Goal: Transaction & Acquisition: Complete application form

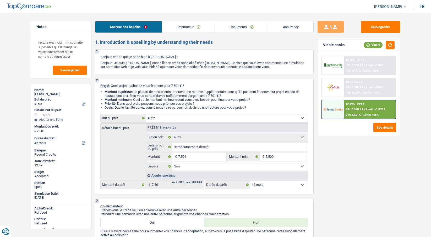
select select "other"
select select "42"
select select "other"
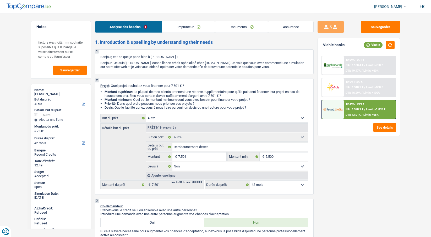
select select "false"
select select "42"
select select "privateEmployee"
select select "netSalary"
select select "mealVouchers"
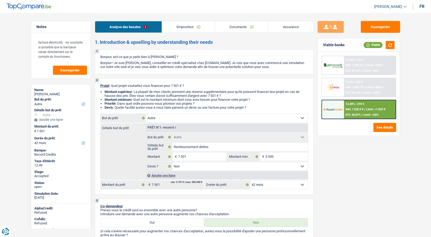
select select "rents"
select select "carLoan"
select select "72"
select select "other"
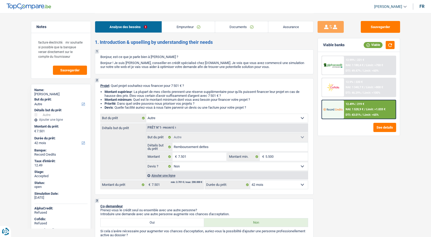
select select "false"
select select "42"
click at [399, 6] on span "[PERSON_NAME]" at bounding box center [388, 6] width 28 height 4
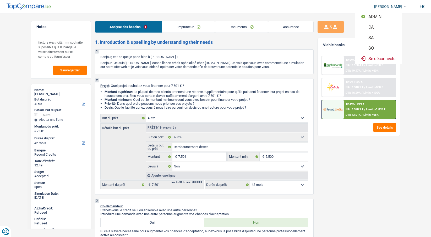
click at [373, 49] on button "SO" at bounding box center [378, 48] width 47 height 10
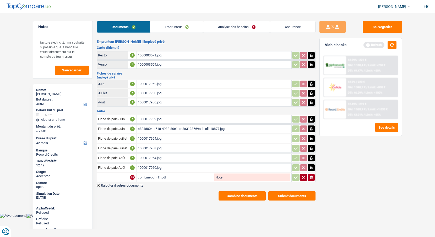
click at [288, 23] on link "Assurance" at bounding box center [292, 26] width 45 height 11
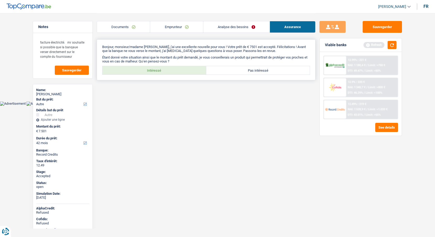
click at [147, 64] on div "Bonjour, monsieur/madame Grégory Lenoir, j'ai une excellente nouvelle pour vous…" at bounding box center [206, 59] width 219 height 41
click at [146, 67] on label "Intéressé" at bounding box center [154, 70] width 104 height 8
click at [146, 67] on input "Intéressé" at bounding box center [154, 70] width 104 height 8
radio input "true"
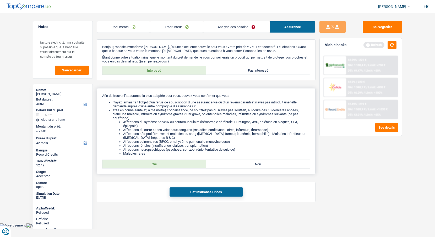
click at [138, 164] on label "Oui" at bounding box center [154, 164] width 104 height 8
click at [138, 164] on input "Oui" at bounding box center [154, 164] width 104 height 8
radio input "true"
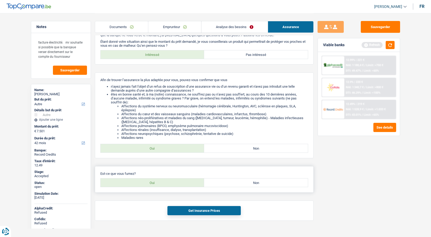
scroll to position [24, 0]
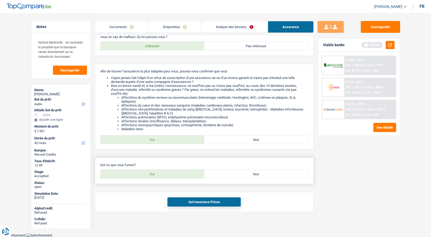
click at [141, 173] on label "Oui" at bounding box center [153, 174] width 104 height 8
click at [141, 173] on input "Oui" at bounding box center [153, 174] width 104 height 8
radio input "true"
click at [190, 204] on button "Get Insurance Prices" at bounding box center [203, 201] width 73 height 9
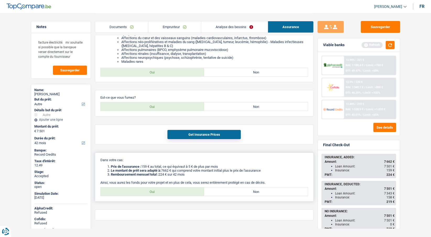
scroll to position [100, 0]
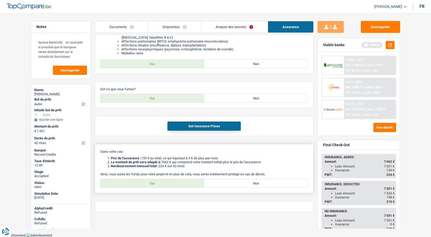
click at [146, 184] on label "Oui" at bounding box center [153, 183] width 104 height 8
click at [146, 184] on input "Oui" at bounding box center [153, 183] width 104 height 8
radio input "true"
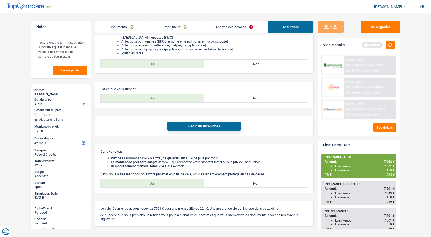
click at [330, 112] on img at bounding box center [332, 109] width 19 height 10
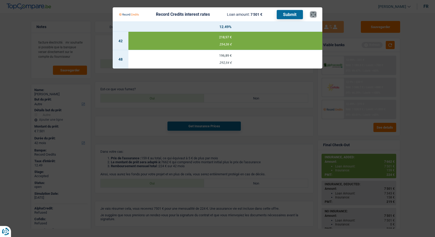
click at [313, 15] on button "×" at bounding box center [313, 14] width 6 height 5
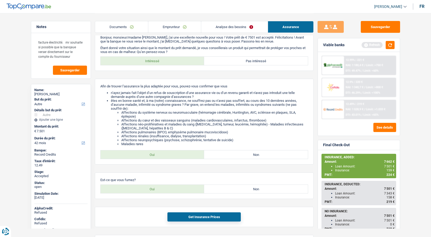
scroll to position [0, 0]
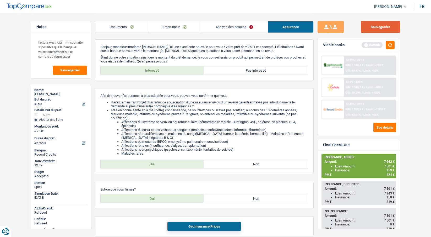
click at [365, 27] on button "Sauvegarder" at bounding box center [380, 27] width 39 height 12
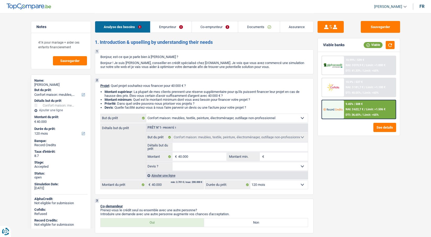
select select "household"
select select "120"
select select "household"
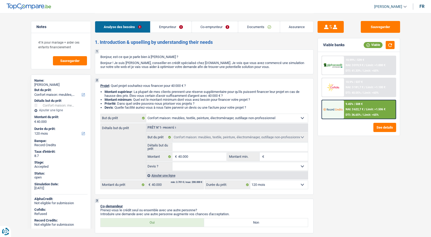
select select "120"
select select "publicEmployee"
select select "netSalary"
select select "mealVouchers"
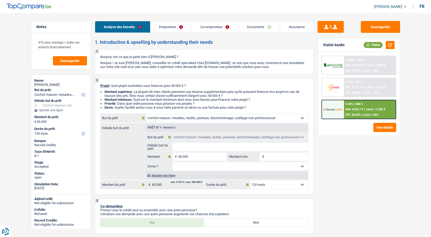
select select "netSalary"
select select "mealVouchers"
select select "ownerWithMortgage"
select select "mortgage"
select select "180"
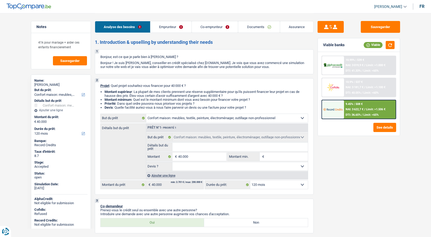
select select "carLoan"
select select "48"
select select "household"
select select "120"
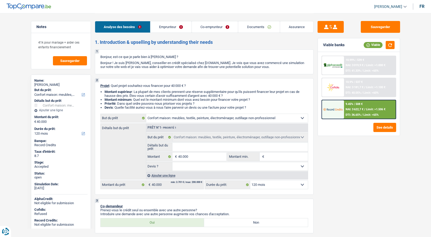
click at [160, 29] on link "Emprunteur" at bounding box center [170, 26] width 41 height 11
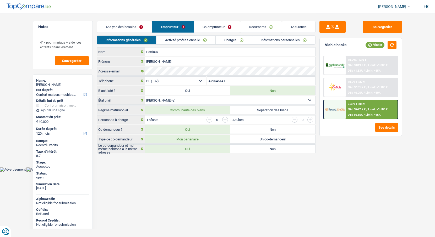
click at [117, 28] on link "Analyse des besoins" at bounding box center [124, 26] width 55 height 11
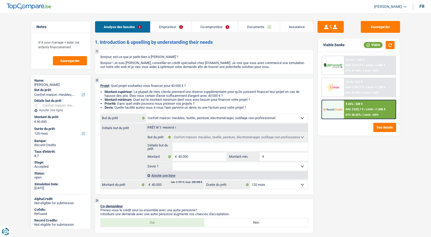
click at [385, 10] on link "[PERSON_NAME]" at bounding box center [388, 6] width 37 height 9
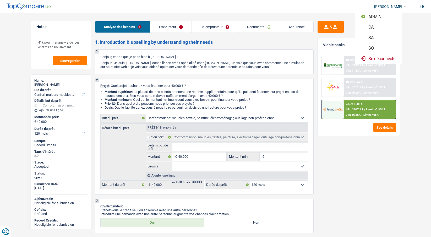
click at [374, 47] on button "SO" at bounding box center [378, 48] width 47 height 10
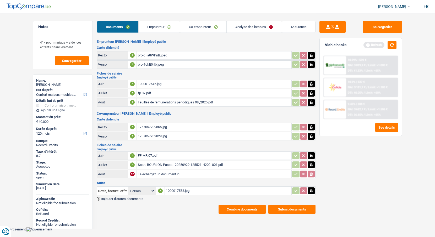
click at [149, 163] on div "Scan_BOURLON Pascal_20250929-125521_4202_001.pdf" at bounding box center [214, 165] width 152 height 8
drag, startPoint x: 151, startPoint y: 25, endPoint x: 154, endPoint y: 24, distance: 3.2
click at [151, 25] on link "Emprunteur" at bounding box center [159, 26] width 41 height 11
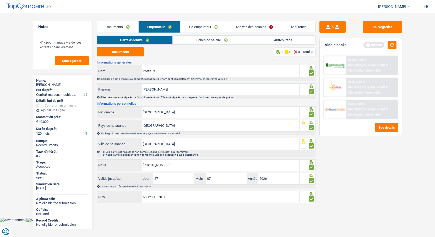
click at [193, 24] on link "Co-emprunteur" at bounding box center [204, 26] width 46 height 11
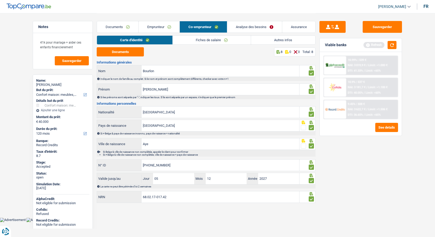
click at [248, 27] on link "Analyse des besoins" at bounding box center [254, 26] width 55 height 11
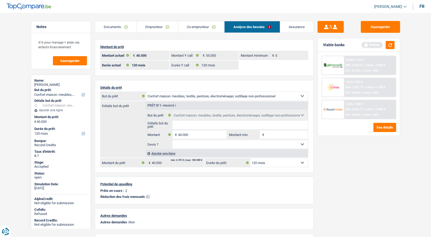
click at [125, 24] on link "Documents" at bounding box center [115, 26] width 41 height 11
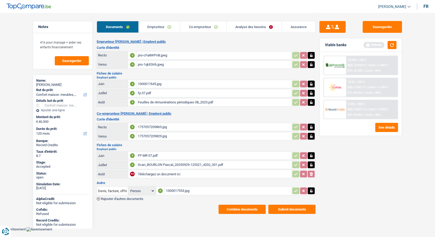
click at [236, 210] on button "Combine documents" at bounding box center [241, 208] width 47 height 9
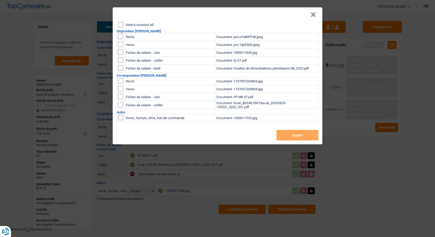
click at [140, 21] on header "×" at bounding box center [218, 14] width 210 height 15
click at [313, 15] on button "×" at bounding box center [313, 14] width 6 height 5
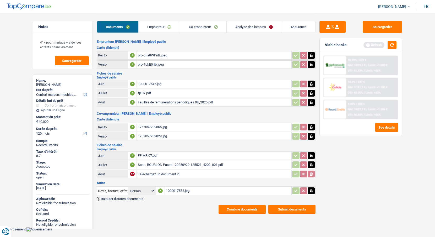
click at [249, 28] on link "Analyse des besoins" at bounding box center [254, 26] width 55 height 11
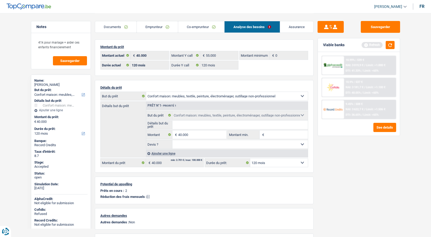
click at [297, 24] on link "Assurance" at bounding box center [296, 26] width 33 height 11
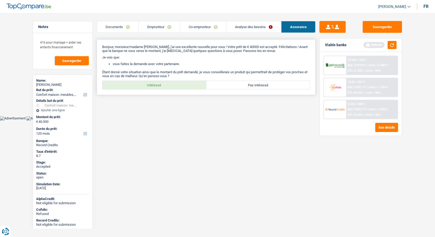
click at [169, 83] on label "Intéressé" at bounding box center [154, 85] width 104 height 8
click at [169, 83] on input "Intéressé" at bounding box center [154, 85] width 104 height 8
radio input "true"
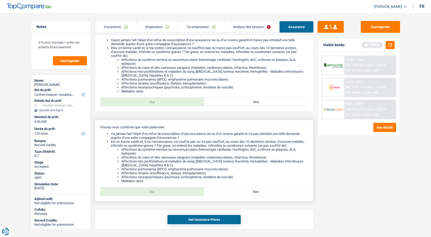
scroll to position [94, 0]
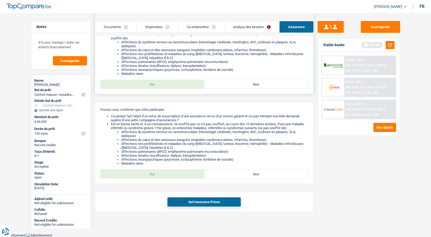
click at [150, 88] on label "Oui" at bounding box center [153, 84] width 104 height 8
click at [150, 88] on input "Oui" at bounding box center [153, 84] width 104 height 8
radio input "true"
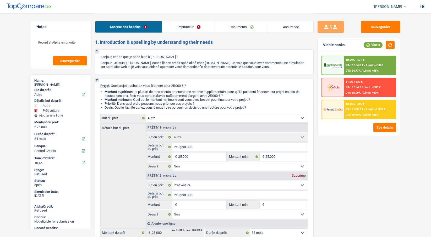
select select "other"
select select "car"
select select "84"
select select "record credits"
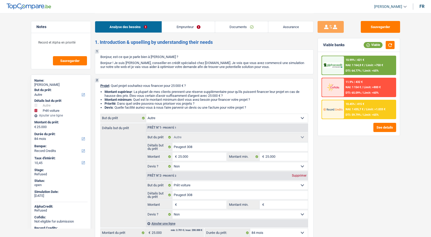
select select "other"
select select "false"
select select "car"
select select "false"
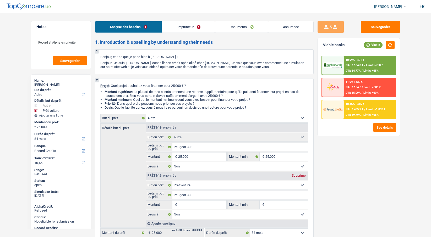
select select "84"
select select "privateEmployee"
select select "netSalary"
select select "mealVouchers"
select select "ownerWithMortgage"
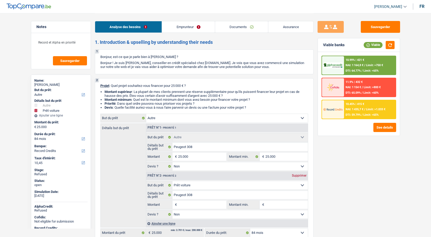
select select "mortgage"
select select "240"
select select "carLoan"
select select "60"
select select "cardOrCredit"
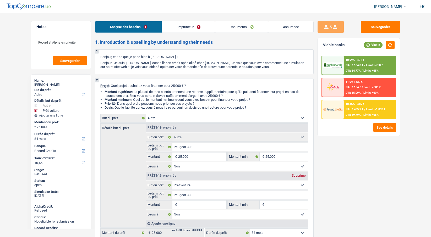
select select "creditConsolidation"
select select "84"
select select "other"
select select "false"
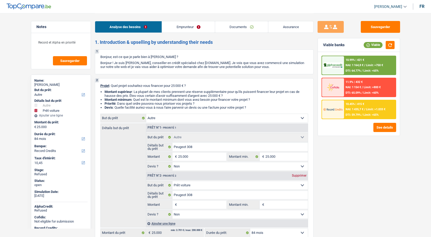
select select "car"
select select "false"
select select "84"
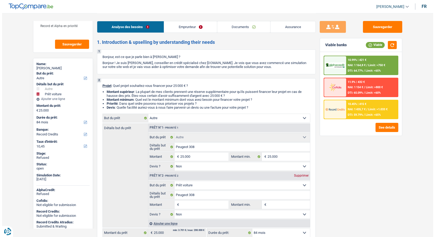
scroll to position [25, 0]
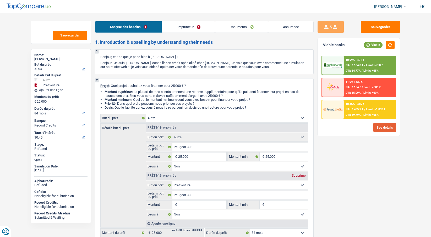
click at [376, 127] on button "See details" at bounding box center [384, 127] width 23 height 9
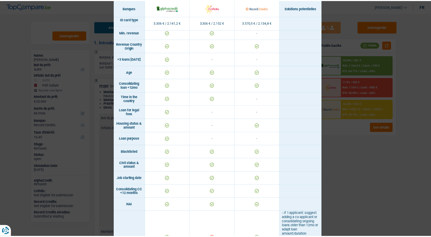
scroll to position [0, 0]
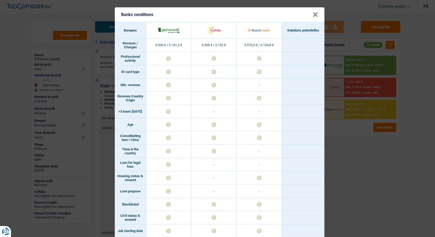
click at [313, 14] on button "×" at bounding box center [316, 14] width 6 height 5
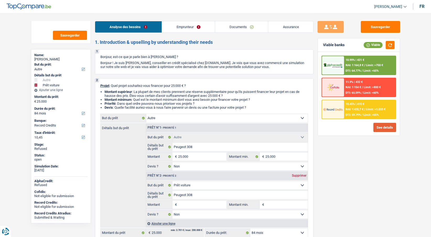
click at [381, 4] on span "[PERSON_NAME]" at bounding box center [388, 6] width 28 height 4
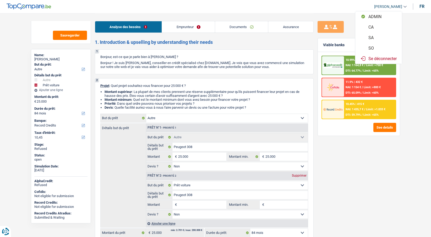
click at [374, 47] on button "SO" at bounding box center [378, 48] width 47 height 10
select select "84"
select select "other"
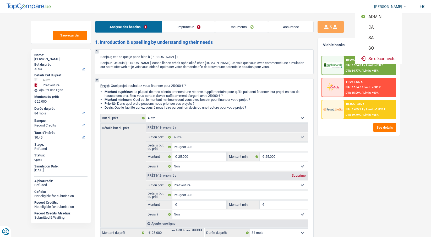
select select "false"
select select "car"
select select "false"
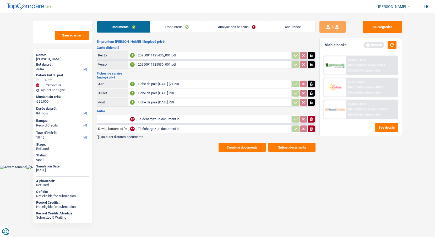
click at [228, 21] on link "Analyse des besoins" at bounding box center [236, 26] width 67 height 11
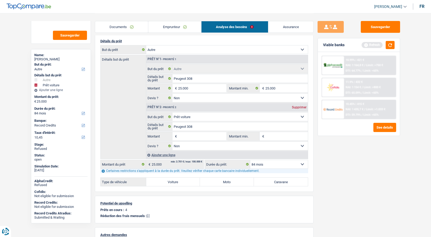
scroll to position [52, 0]
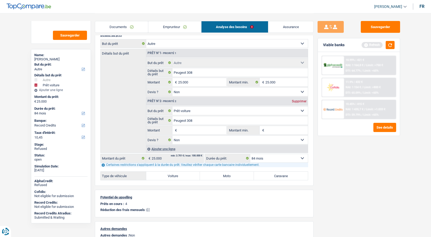
click at [263, 156] on select "12 mois 18 mois 24 mois 30 mois 36 mois 42 mois 48 mois 60 mois 72 mois 84 mois…" at bounding box center [279, 158] width 58 height 8
select select "120"
click at [250, 154] on select "12 mois 18 mois 24 mois 30 mois 36 mois 42 mois 48 mois 60 mois 72 mois 84 mois…" at bounding box center [279, 158] width 58 height 8
select select "120"
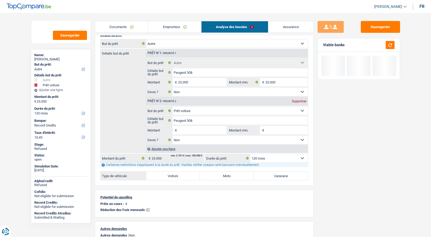
click at [333, 166] on div "Sauvegarder Viable banks" at bounding box center [359, 124] width 90 height 207
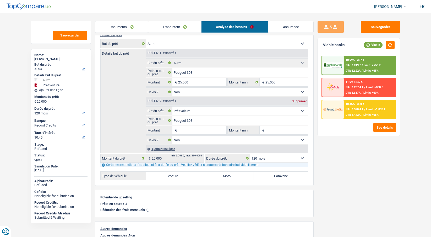
click at [272, 156] on select "12 mois 18 mois 24 mois 30 mois 36 mois 42 mois 48 mois 60 mois 72 mois 84 mois…" at bounding box center [279, 158] width 58 height 8
select select "84"
click at [250, 154] on select "12 mois 18 mois 24 mois 30 mois 36 mois 42 mois 48 mois 60 mois 72 mois 84 mois…" at bounding box center [279, 158] width 58 height 8
select select "84"
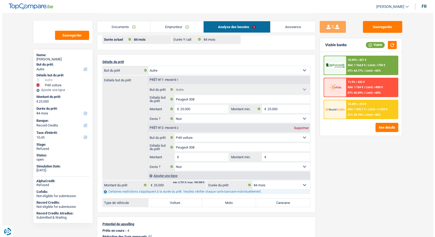
scroll to position [0, 0]
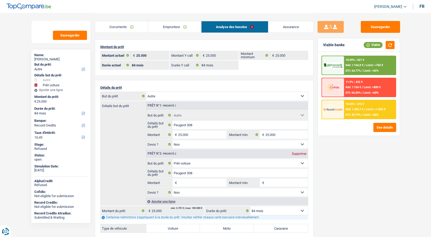
click at [347, 84] on div "11.9% | 432 € NAI: 1 154 € / Limit: >800 € DTI: 65.09% / Limit: <60%" at bounding box center [370, 87] width 52 height 18
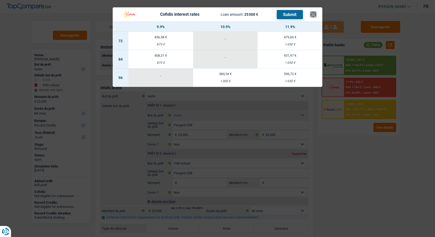
click at [314, 13] on button "×" at bounding box center [313, 14] width 6 height 5
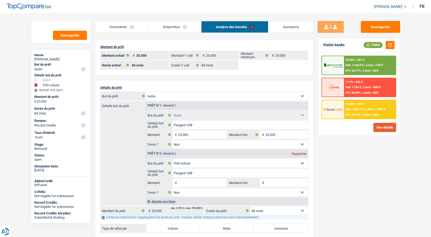
click at [378, 128] on button "See details" at bounding box center [384, 127] width 23 height 9
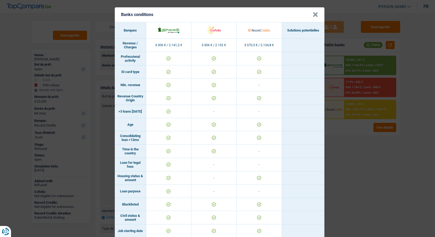
click at [314, 14] on button "×" at bounding box center [316, 14] width 6 height 5
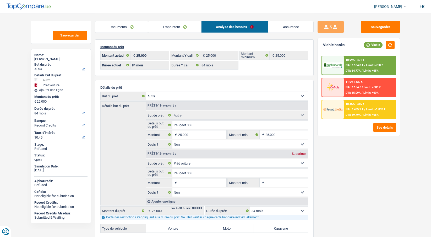
click at [167, 26] on link "Emprunteur" at bounding box center [174, 26] width 53 height 11
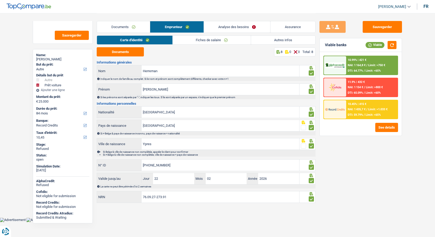
click at [198, 39] on link "Fiches de salaire" at bounding box center [212, 40] width 78 height 9
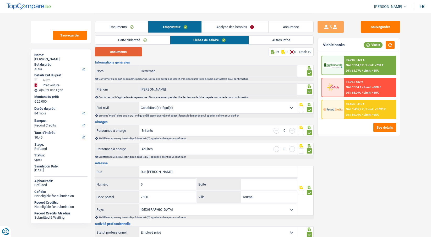
click at [133, 51] on button "Documents" at bounding box center [118, 51] width 47 height 9
click at [263, 42] on link "Autres infos" at bounding box center [281, 40] width 64 height 9
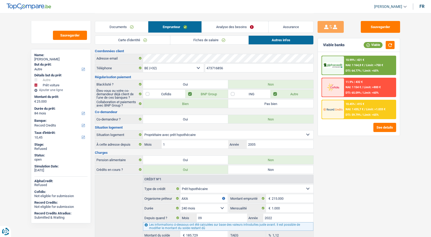
click at [118, 27] on link "Documents" at bounding box center [121, 26] width 53 height 11
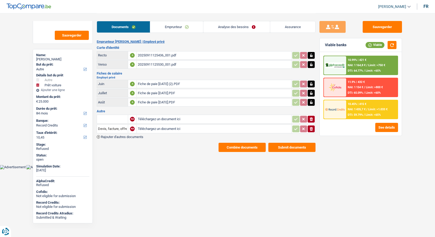
click at [244, 25] on link "Analyse des besoins" at bounding box center [236, 26] width 67 height 11
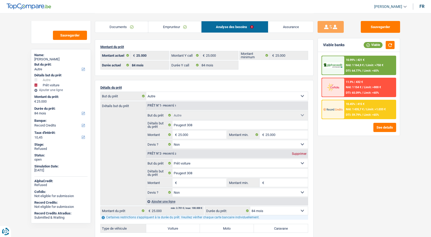
click at [282, 26] on link "Assurance" at bounding box center [290, 26] width 45 height 11
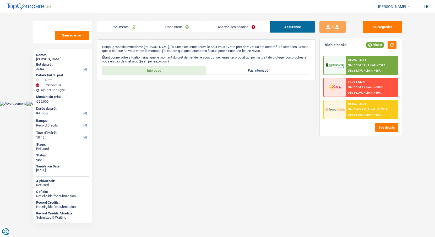
click at [222, 26] on link "Analyse des besoins" at bounding box center [236, 26] width 66 height 11
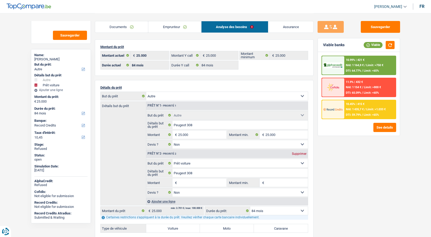
click at [182, 25] on link "Emprunteur" at bounding box center [174, 26] width 53 height 11
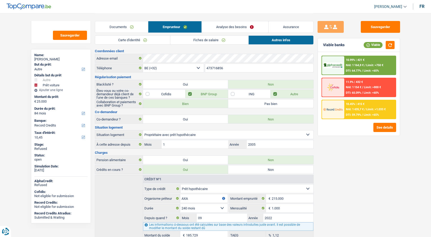
click at [220, 24] on link "Analyse des besoins" at bounding box center [235, 26] width 66 height 11
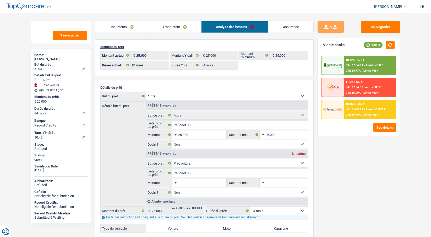
click at [163, 25] on link "Emprunteur" at bounding box center [174, 26] width 53 height 11
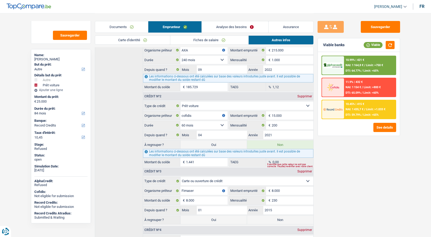
scroll to position [157, 0]
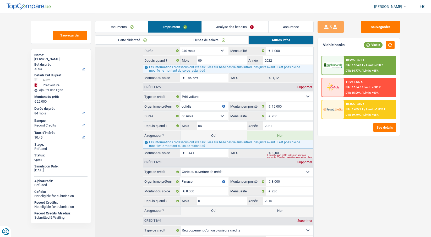
click at [217, 136] on label "Oui" at bounding box center [214, 135] width 66 height 8
click at [217, 136] on input "Oui" at bounding box center [214, 135] width 66 height 8
radio input "true"
type input "26.441"
select select "120"
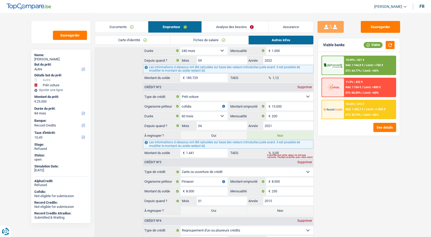
radio input "false"
select select "refinancing"
select select "other"
select select "car"
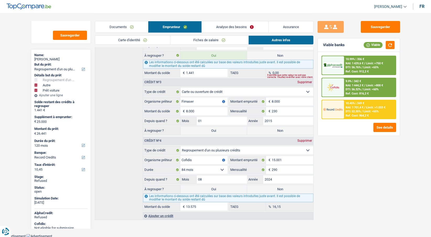
scroll to position [238, 0]
click at [227, 188] on label "Oui" at bounding box center [214, 188] width 66 height 8
click at [227, 188] on input "Oui" at bounding box center [214, 188] width 66 height 8
radio input "true"
type input "40.016"
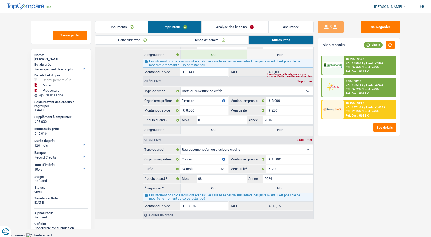
select select "144"
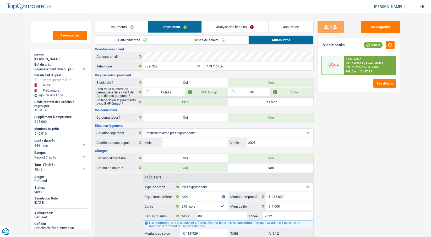
scroll to position [0, 0]
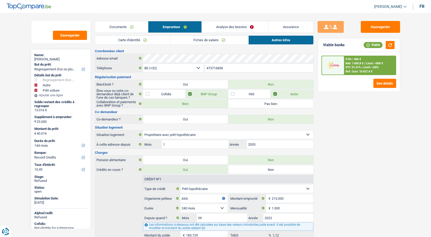
click at [221, 24] on link "Analyse des besoins" at bounding box center [235, 26] width 66 height 11
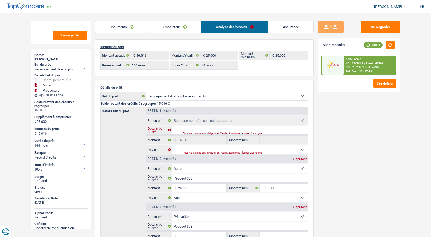
click at [186, 129] on input "Détails but du prêt" at bounding box center [239, 130] width 135 height 8
type input "r"
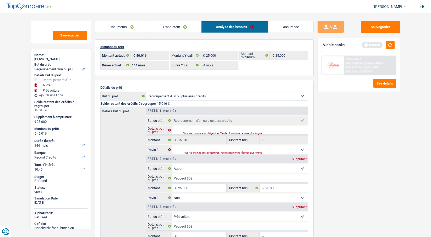
type input "e"
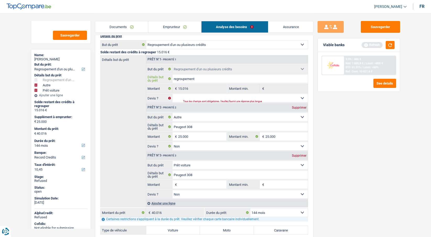
scroll to position [52, 0]
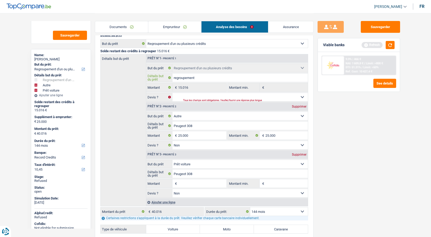
type input "regroupement"
click at [301, 155] on div "Supprimer" at bounding box center [299, 154] width 17 height 3
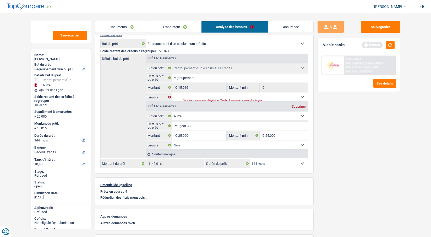
click at [275, 159] on select "12 mois 18 mois 24 mois 30 mois 36 mois 42 mois 48 mois 60 mois 72 mois 84 mois…" at bounding box center [279, 163] width 58 height 8
select select "120"
click at [250, 159] on select "12 mois 18 mois 24 mois 30 mois 36 mois 42 mois 48 mois 60 mois 72 mois 84 mois…" at bounding box center [279, 163] width 58 height 8
select select "120"
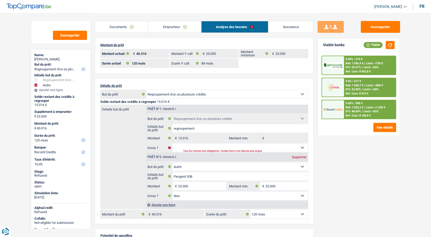
scroll to position [0, 0]
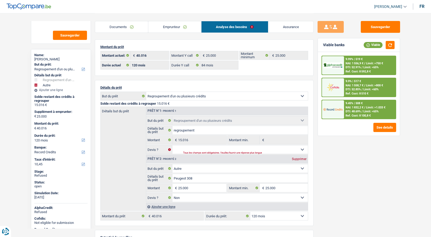
click at [175, 28] on link "Emprunteur" at bounding box center [174, 26] width 53 height 11
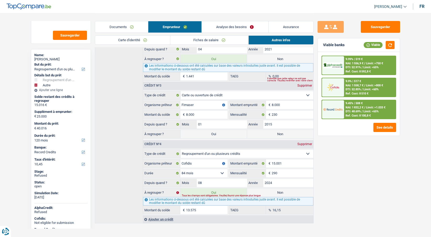
scroll to position [238, 0]
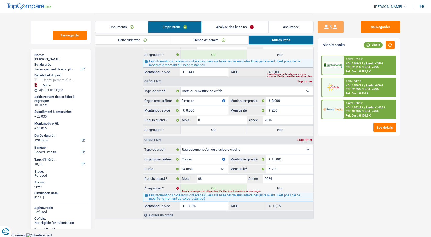
click at [220, 129] on label "Oui" at bounding box center [214, 129] width 66 height 8
click at [220, 129] on input "Oui" at bounding box center [214, 129] width 66 height 8
radio input "true"
select select "144"
type input "48.016"
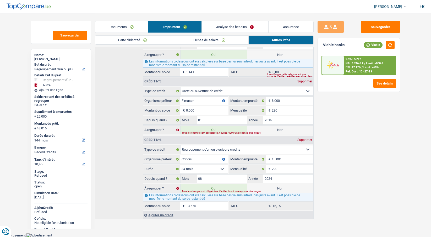
click at [268, 130] on label "Non" at bounding box center [280, 129] width 66 height 8
click at [268, 130] on input "Non" at bounding box center [280, 129] width 66 height 8
radio input "true"
type input "40.016"
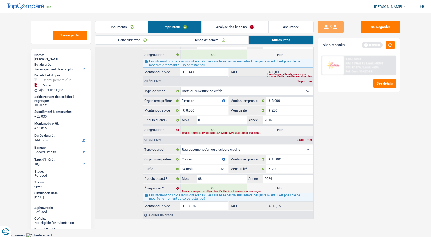
click at [276, 129] on label "Non" at bounding box center [280, 129] width 66 height 8
click at [276, 129] on input "Non" at bounding box center [280, 129] width 66 height 8
click at [276, 131] on label "Non" at bounding box center [280, 129] width 66 height 8
click at [276, 131] on input "Non" at bounding box center [280, 129] width 66 height 8
drag, startPoint x: 203, startPoint y: 129, endPoint x: 214, endPoint y: 129, distance: 11.3
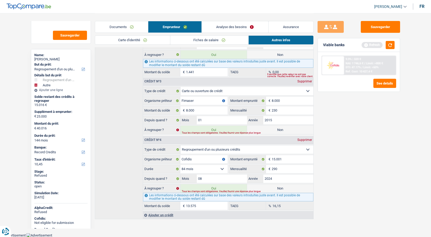
click at [203, 129] on label "Oui" at bounding box center [214, 129] width 66 height 8
click at [203, 129] on input "Oui" at bounding box center [214, 129] width 66 height 8
click at [268, 129] on label "Non" at bounding box center [280, 129] width 66 height 8
click at [268, 129] on input "Non" at bounding box center [280, 129] width 66 height 8
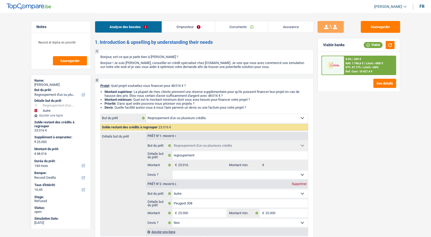
select select "refinancing"
select select "other"
select select "144"
select select "record credits"
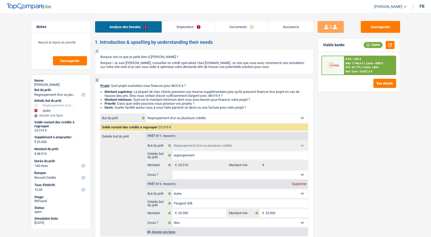
select select "refinancing"
select select "other"
select select "false"
select select "144"
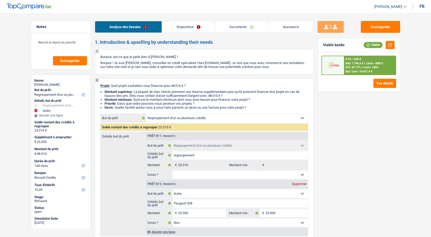
select select "privateEmployee"
select select "netSalary"
select select "mealVouchers"
select select "ownerWithMortgage"
select select "mortgage"
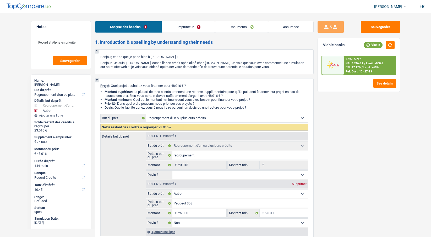
select select "240"
select select "carLoan"
select select "60"
select select "cardOrCredit"
select select "creditConsolidation"
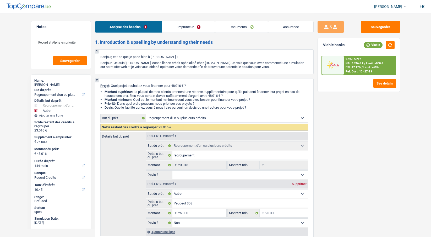
select select "84"
select select "refinancing"
select select "other"
select select "false"
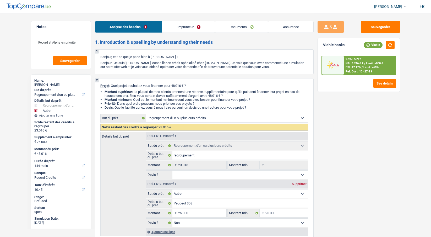
select select "144"
select select "ownerWithMortgage"
select select "BE"
select select "mortgage"
select select "240"
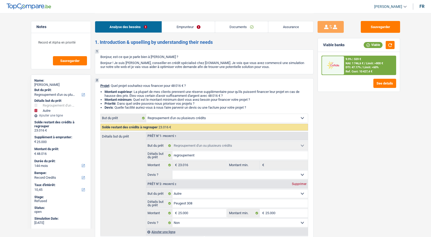
select select "carLoan"
select select "60"
select select "cardOrCredit"
select select "creditConsolidation"
select select "84"
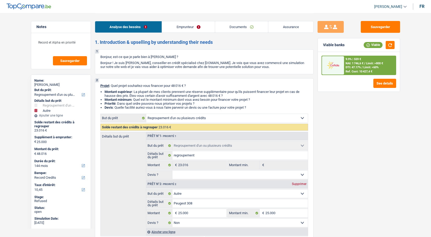
scroll to position [238, 0]
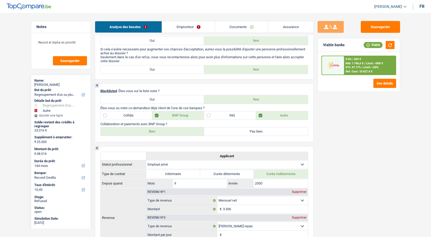
click at [194, 26] on link "Emprunteur" at bounding box center [188, 26] width 53 height 11
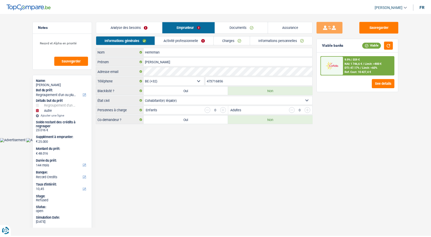
scroll to position [0, 0]
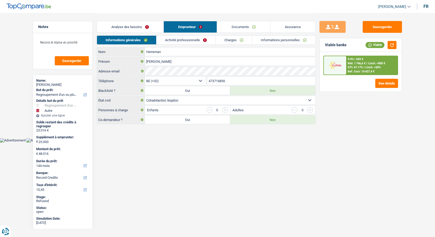
click at [227, 41] on link "Charges" at bounding box center [234, 40] width 36 height 9
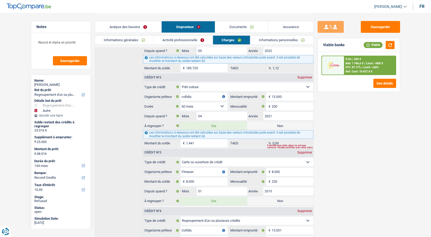
scroll to position [110, 0]
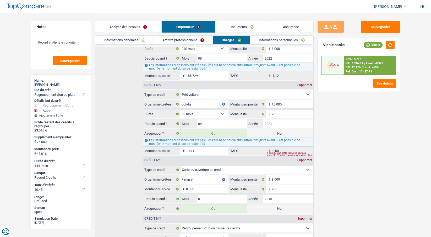
click at [269, 132] on label "Non" at bounding box center [280, 133] width 66 height 8
click at [269, 132] on input "Non" at bounding box center [280, 133] width 66 height 8
radio input "true"
type input "46.575"
radio input "false"
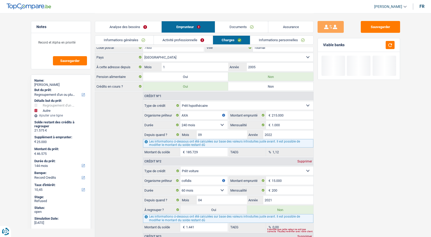
scroll to position [31, 0]
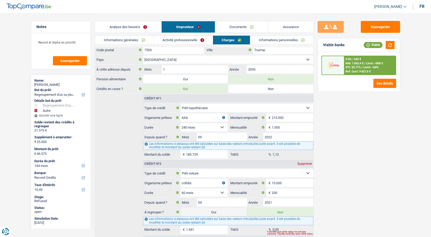
click at [136, 28] on link "Analyse des besoins" at bounding box center [128, 26] width 67 height 11
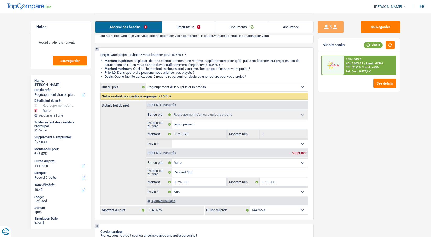
click at [387, 5] on span "[PERSON_NAME]" at bounding box center [388, 6] width 28 height 4
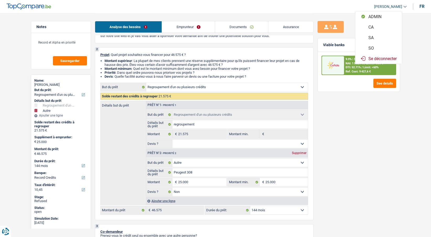
click at [371, 49] on button "SO" at bounding box center [378, 48] width 47 height 10
select select "144"
select select "84"
select select "refinancing"
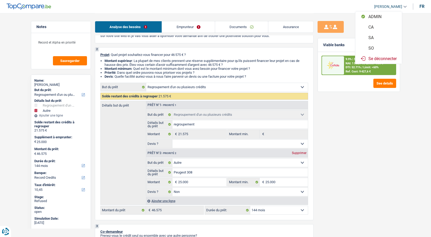
select select "other"
select select "false"
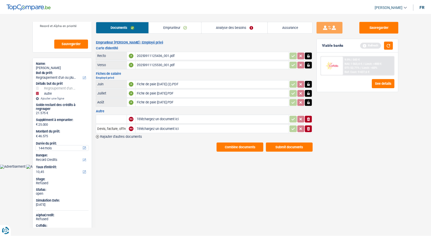
scroll to position [52, 0]
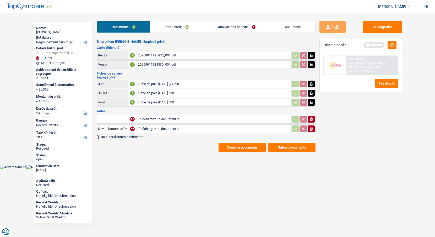
click at [218, 25] on link "Analyse des besoins" at bounding box center [236, 26] width 67 height 11
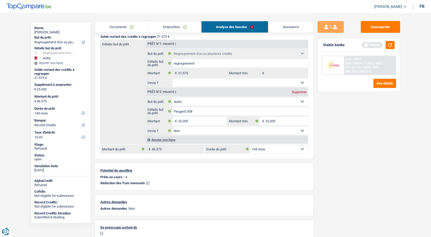
scroll to position [79, 0]
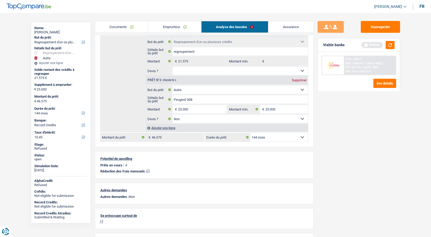
click at [256, 135] on select "12 mois 18 mois 24 mois 30 mois 36 mois 42 mois 48 mois 60 mois 72 mois 84 mois…" at bounding box center [279, 137] width 58 height 8
select select "120"
click at [250, 133] on select "12 mois 18 mois 24 mois 30 mois 36 mois 42 mois 48 mois 60 mois 72 mois 84 mois…" at bounding box center [279, 137] width 58 height 8
select select "120"
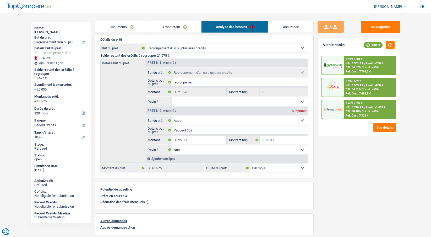
scroll to position [0, 0]
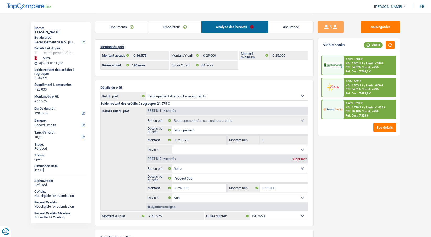
click at [332, 88] on img at bounding box center [332, 87] width 19 height 10
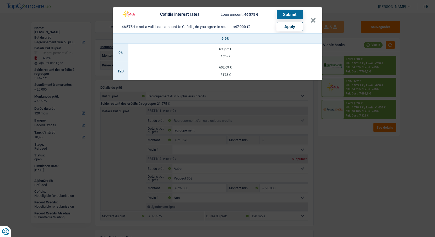
click at [288, 27] on button "Apply" at bounding box center [290, 26] width 26 height 9
type input "25.425"
type input "47.000"
select select "144"
type input "47.000"
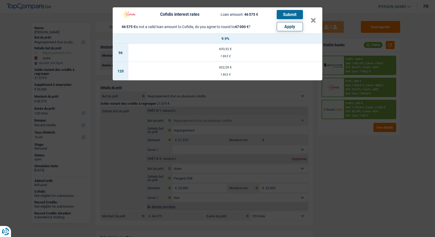
select select "144"
type input "25.425"
type input "47.000"
select select "144"
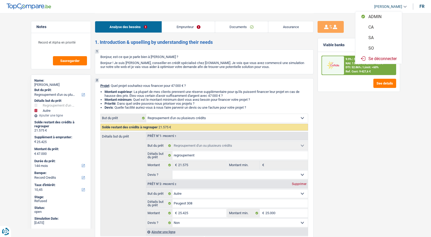
select select "refinancing"
select select "other"
select select "144"
select select "record credits"
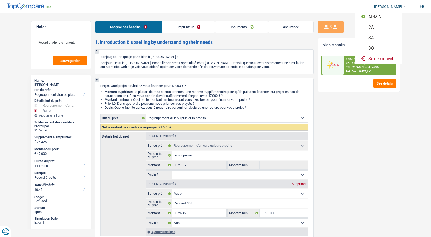
select select "refinancing"
select select "other"
select select "false"
select select "144"
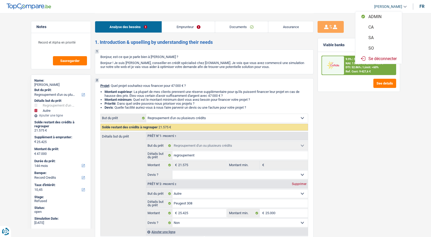
select select "privateEmployee"
select select "netSalary"
select select "mealVouchers"
select select "ownerWithMortgage"
select select "mortgage"
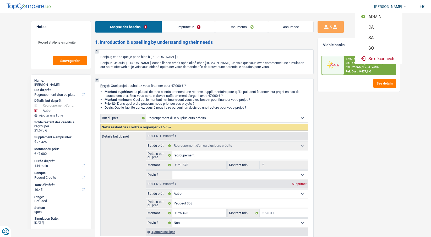
select select "240"
select select "carLoan"
select select "60"
select select "cardOrCredit"
select select "creditConsolidation"
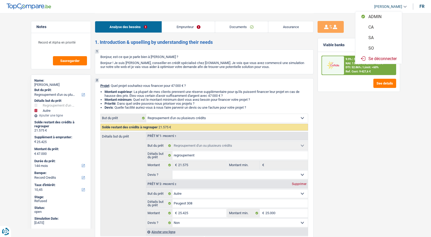
select select "84"
select select "refinancing"
select select "other"
select select "false"
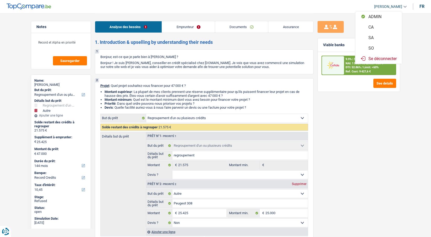
select select "144"
click at [377, 48] on button "SO" at bounding box center [378, 48] width 47 height 10
select select "144"
select select "84"
select select "refinancing"
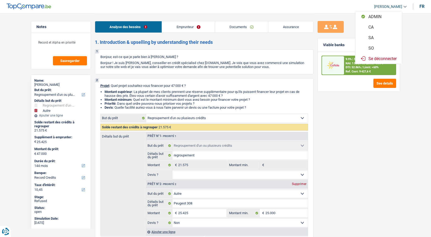
select select "refinancing"
select select "other"
select select "false"
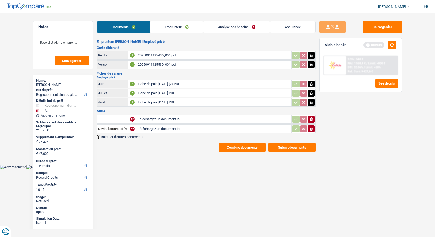
click at [224, 26] on link "Analyse des besoins" at bounding box center [236, 26] width 67 height 11
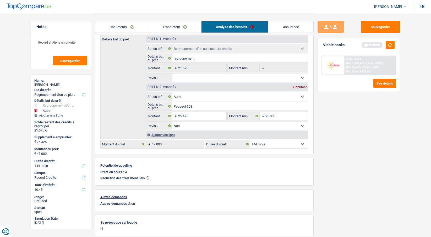
scroll to position [79, 0]
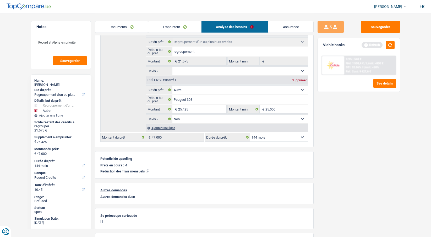
click at [269, 134] on select "12 mois 18 mois 24 mois 30 mois 36 mois 42 mois 48 mois 60 mois 72 mois 84 mois…" at bounding box center [279, 137] width 58 height 8
select select "120"
click at [250, 133] on select "12 mois 18 mois 24 mois 30 mois 36 mois 42 mois 48 mois 60 mois 72 mois 84 mois…" at bounding box center [279, 137] width 58 height 8
select select "120"
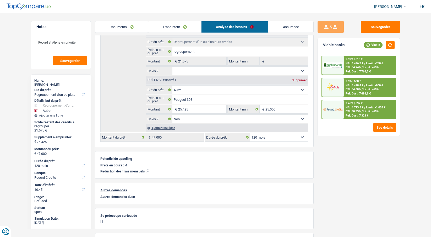
click at [341, 86] on img at bounding box center [332, 87] width 19 height 10
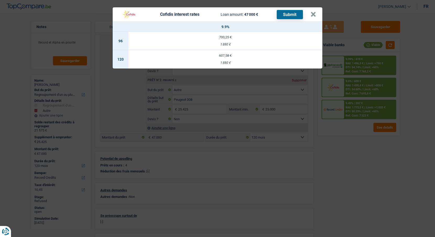
click at [223, 57] on div "607,58 €" at bounding box center [225, 55] width 194 height 3
select select "cofidis"
type input "9,90"
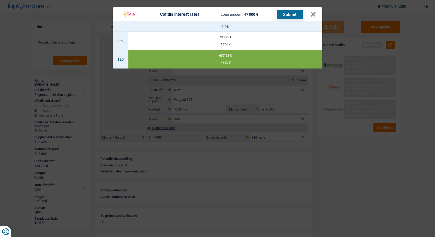
click at [286, 15] on button "Submit" at bounding box center [290, 14] width 26 height 9
click at [317, 13] on header "Cofidis interest rates Loan amount: 47 000 € Submit ×" at bounding box center [218, 14] width 210 height 14
click at [313, 15] on button "×" at bounding box center [313, 14] width 6 height 5
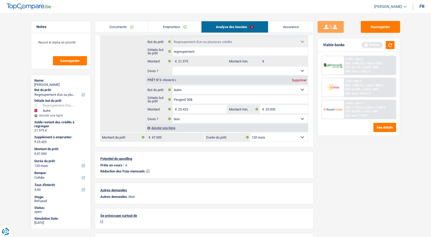
click at [175, 27] on link "Emprunteur" at bounding box center [174, 26] width 53 height 11
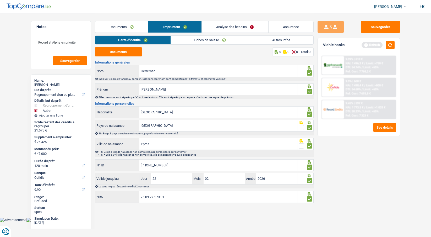
scroll to position [0, 0]
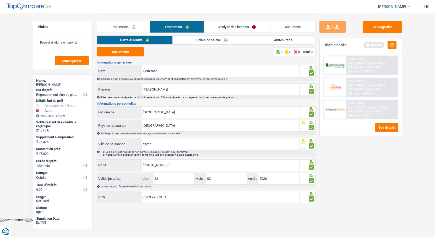
click at [187, 40] on link "Fiches de salaire" at bounding box center [212, 40] width 78 height 9
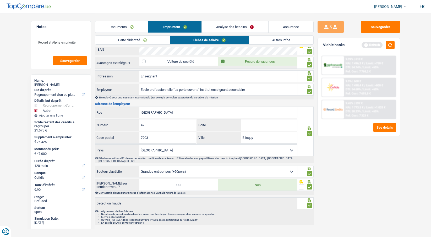
scroll to position [359, 0]
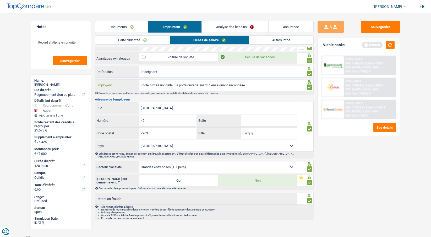
click at [175, 84] on input "Ecole professionnelle "La porte ouverte" institut enseignant secondaire" at bounding box center [218, 84] width 158 height 11
click at [199, 85] on input "Ecole professionnelle La porte ouverte" institut enseignant secondaire" at bounding box center [218, 84] width 158 height 11
type input "Ecole professionnelle La porte ouverte institut enseignant secondaire"
click at [330, 88] on img at bounding box center [332, 87] width 19 height 10
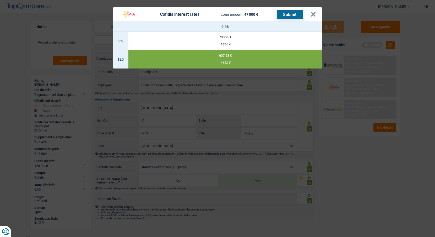
click at [279, 17] on button "Submit" at bounding box center [290, 14] width 26 height 9
click at [317, 14] on header "Cofidis interest rates Loan amount: 47 000 € Submit ×" at bounding box center [218, 14] width 210 height 14
click at [315, 15] on button "×" at bounding box center [313, 14] width 6 height 5
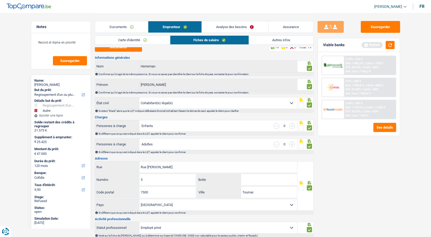
scroll to position [0, 0]
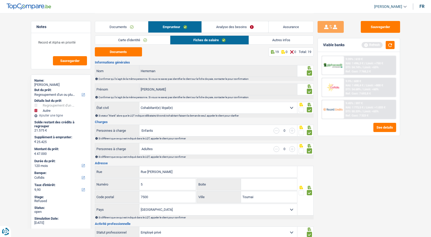
click at [152, 39] on link "Carte d'identité" at bounding box center [132, 40] width 75 height 9
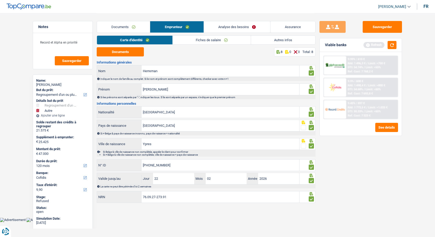
click at [218, 27] on link "Analyse des besoins" at bounding box center [237, 26] width 66 height 11
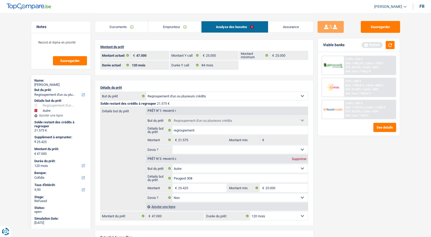
click at [174, 28] on link "Emprunteur" at bounding box center [174, 26] width 53 height 11
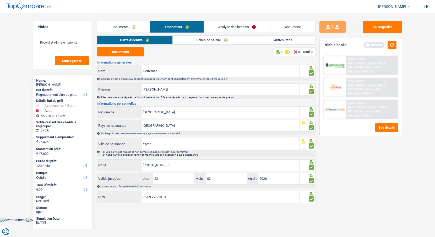
click at [269, 42] on link "Autres infos" at bounding box center [283, 40] width 64 height 9
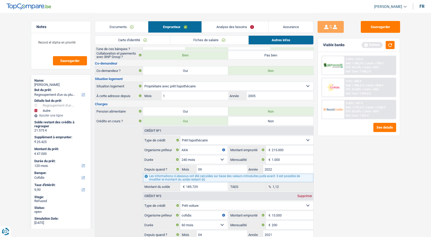
scroll to position [131, 0]
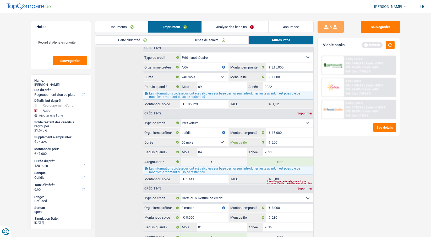
click at [287, 141] on input "200" at bounding box center [292, 142] width 41 height 8
type input "210"
type input "1.285"
click at [233, 160] on label "Oui" at bounding box center [214, 161] width 66 height 8
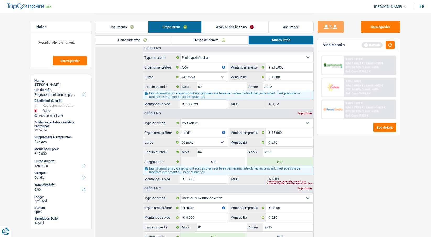
click at [233, 160] on input "Oui" at bounding box center [214, 161] width 66 height 8
radio input "true"
type input "48.285"
select select "144"
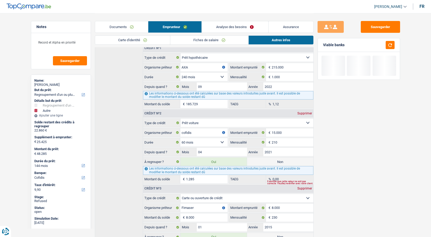
click at [269, 159] on label "Non" at bounding box center [280, 161] width 66 height 8
click at [269, 159] on input "Non" at bounding box center [280, 161] width 66 height 8
radio input "true"
type input "47.000"
radio input "false"
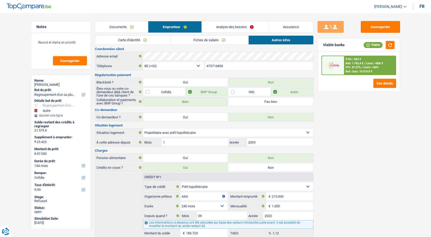
scroll to position [0, 0]
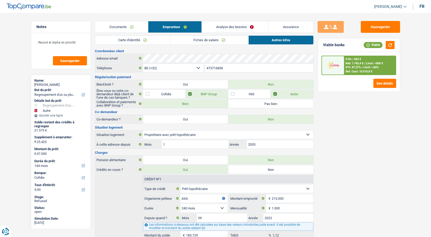
click at [231, 25] on link "Analyse des besoins" at bounding box center [235, 26] width 66 height 11
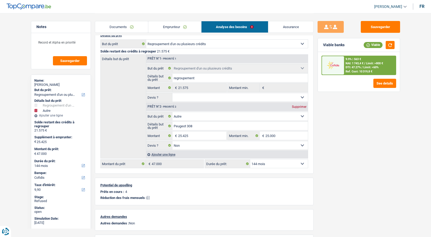
scroll to position [52, 0]
click at [267, 160] on select "12 mois 18 mois 24 mois 30 mois 36 mois 42 mois 48 mois 60 mois 72 mois 84 mois…" at bounding box center [279, 163] width 58 height 8
select select "120"
click at [250, 159] on select "12 mois 18 mois 24 mois 30 mois 36 mois 42 mois 48 mois 60 mois 72 mois 84 mois…" at bounding box center [279, 163] width 58 height 8
select select "120"
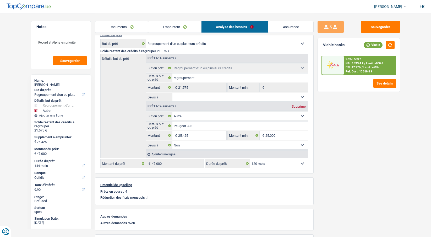
select select "120"
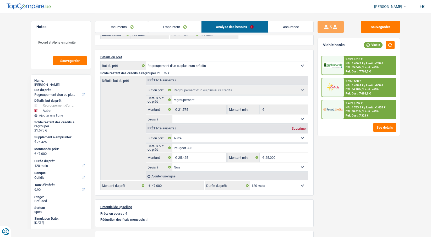
scroll to position [0, 0]
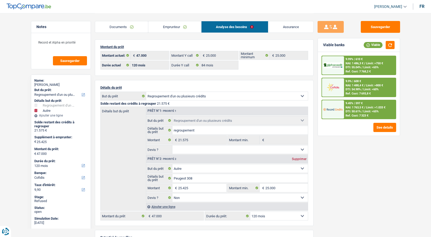
click at [332, 87] on img at bounding box center [332, 87] width 19 height 10
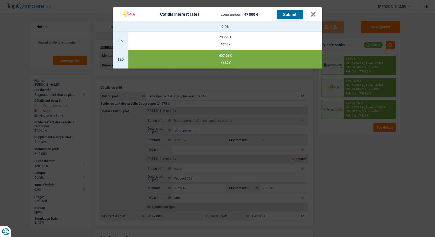
click at [285, 17] on button "Submit" at bounding box center [290, 14] width 26 height 9
click at [232, 39] on div "700,25 €" at bounding box center [225, 36] width 194 height 3
select select "96"
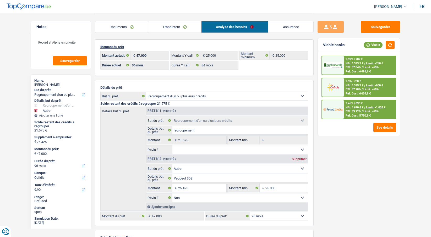
click at [324, 84] on img at bounding box center [332, 87] width 19 height 10
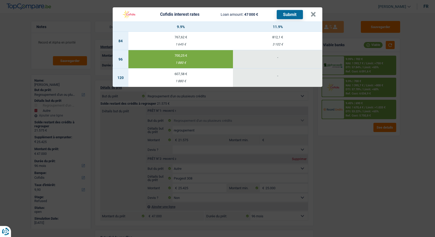
click at [175, 36] on div "767,62 €" at bounding box center [180, 36] width 105 height 3
select select "84"
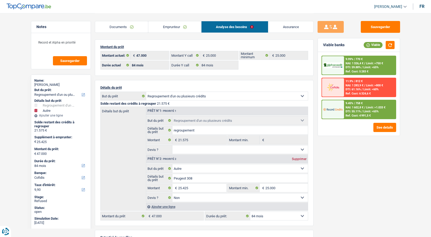
click at [271, 211] on div "12 mois 18 mois 24 mois 30 mois 36 mois 42 mois 48 mois 60 mois 72 mois 84 mois…" at bounding box center [256, 215] width 103 height 9
click at [270, 214] on select "12 mois 18 mois 24 mois 30 mois 36 mois 42 mois 48 mois 60 mois 72 mois 84 mois…" at bounding box center [279, 215] width 58 height 8
select select "96"
click at [250, 211] on select "12 mois 18 mois 24 mois 30 mois 36 mois 42 mois 48 mois 60 mois 72 mois 84 mois…" at bounding box center [279, 215] width 58 height 8
select select "96"
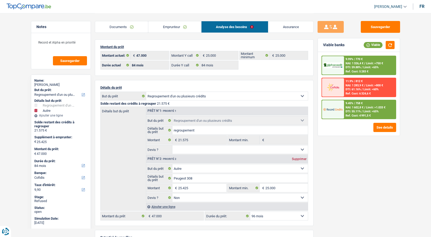
select select "96"
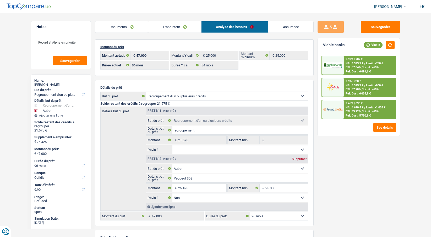
click at [355, 85] on span "NAI: 1 395,7 €" at bounding box center [355, 85] width 18 height 3
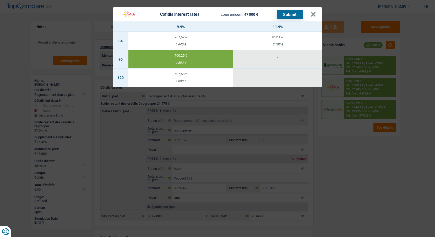
click at [286, 15] on button "Submit" at bounding box center [290, 14] width 26 height 9
click at [311, 15] on button "×" at bounding box center [313, 14] width 6 height 5
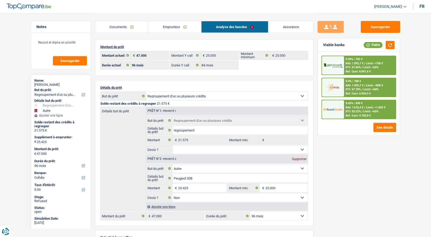
click at [165, 23] on link "Emprunteur" at bounding box center [174, 26] width 53 height 11
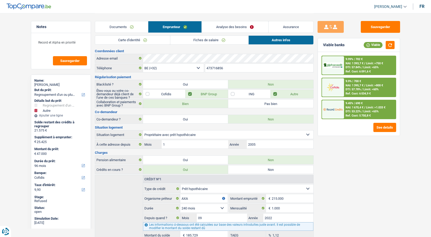
click at [205, 40] on link "Fiches de salaire" at bounding box center [209, 40] width 78 height 9
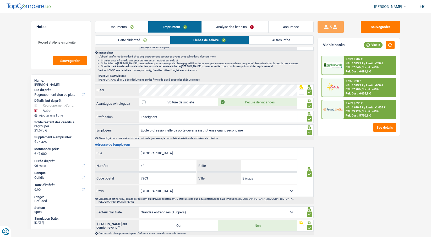
scroll to position [314, 0]
click at [194, 129] on input "Ecole professionnelle La porte ouverte institut enseignant secondaire" at bounding box center [218, 129] width 158 height 11
click at [172, 132] on input "Ecole professionnelle La porte ouverte institut enseignant secondaire" at bounding box center [218, 129] width 158 height 11
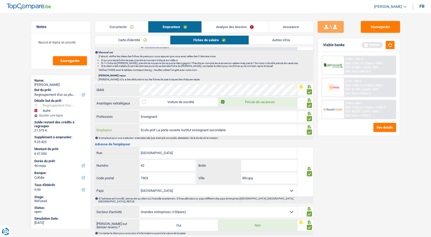
click at [211, 129] on input "Ecole prof La porte ouverte institut enseignant secondaire" at bounding box center [218, 129] width 158 height 11
click at [181, 129] on input "Ecole prof La porte ouverte institut enseignant secondaire" at bounding box center [218, 129] width 158 height 11
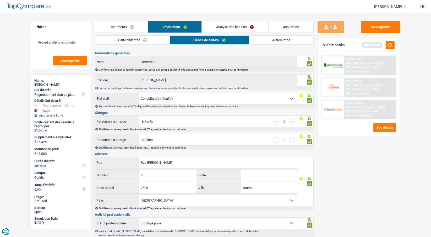
scroll to position [0, 0]
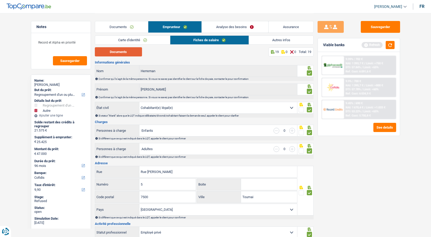
click at [119, 53] on button "Documents" at bounding box center [118, 51] width 47 height 9
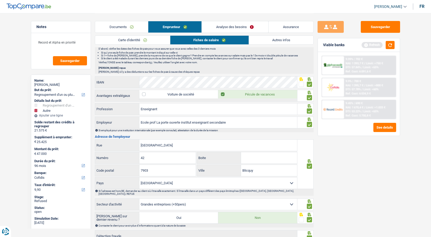
scroll to position [341, 0]
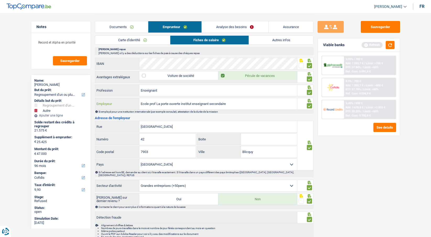
drag, startPoint x: 211, startPoint y: 103, endPoint x: 183, endPoint y: 104, distance: 27.8
click at [183, 104] on input "Ecole prof La porte ouverte institut enseignant secondaire" at bounding box center [218, 103] width 158 height 11
click at [157, 103] on input "Ecole prof La porte ouverte secondaire" at bounding box center [218, 103] width 158 height 11
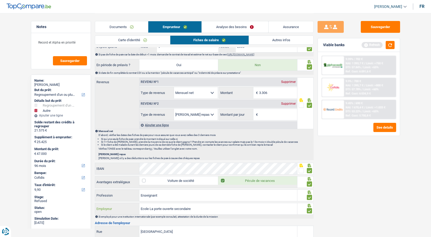
type input "Ecole La porte ouverte secondaire"
click at [228, 27] on link "Analyse des besoins" at bounding box center [235, 26] width 66 height 11
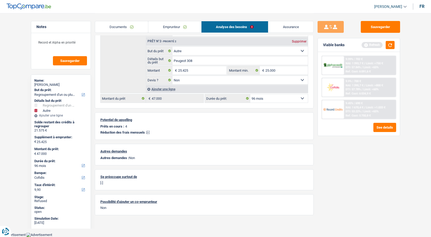
scroll to position [117, 0]
click at [340, 91] on img at bounding box center [332, 87] width 19 height 10
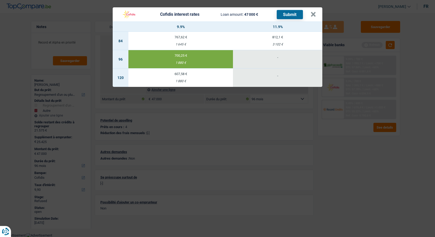
click at [180, 78] on td "607,58 € 1 880 €" at bounding box center [180, 77] width 105 height 18
select select "120"
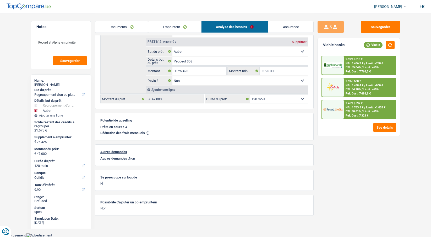
click at [335, 86] on img at bounding box center [332, 87] width 19 height 10
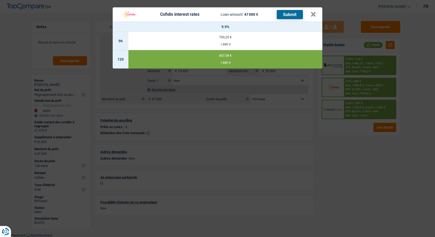
click at [284, 16] on button "Submit" at bounding box center [290, 14] width 26 height 9
click at [315, 16] on button "×" at bounding box center [313, 14] width 6 height 5
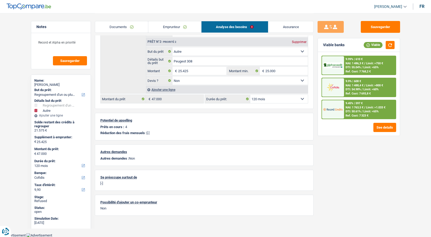
click at [114, 27] on link "Documents" at bounding box center [121, 26] width 53 height 11
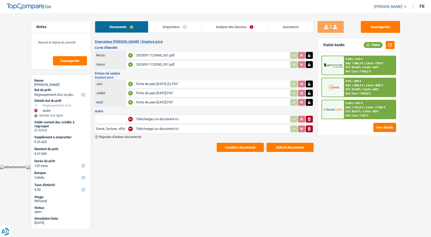
scroll to position [0, 0]
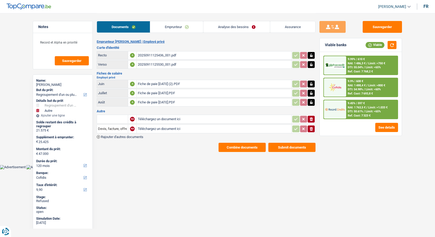
click at [289, 146] on button "Submit documents" at bounding box center [291, 147] width 47 height 9
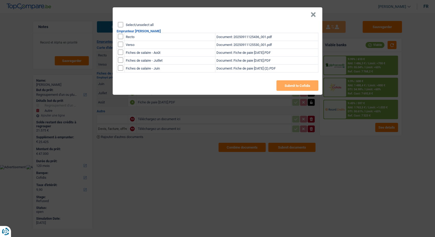
click at [141, 25] on label "Select/unselect all" at bounding box center [140, 24] width 28 height 3
click at [123, 25] on input "Select/unselect all" at bounding box center [120, 24] width 5 height 5
checkbox input "true"
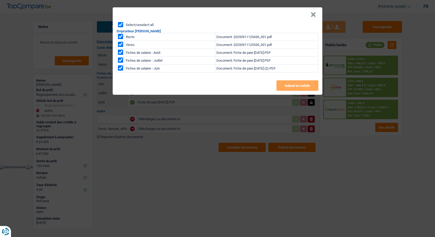
checkbox input "true"
click at [299, 85] on button "Submit to Cofidis" at bounding box center [297, 85] width 42 height 10
click at [312, 16] on button "×" at bounding box center [313, 14] width 6 height 5
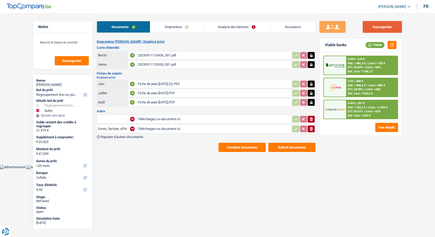
click at [378, 24] on button "Sauvegarder" at bounding box center [382, 27] width 39 height 12
click at [232, 28] on link "Analyse des besoins" at bounding box center [236, 26] width 67 height 11
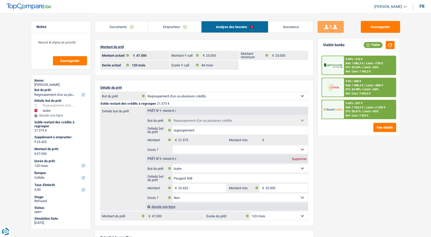
click at [172, 30] on link "Emprunteur" at bounding box center [174, 26] width 53 height 11
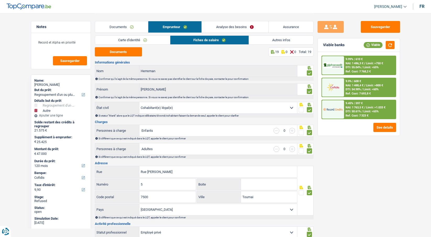
click at [270, 40] on link "Autres infos" at bounding box center [281, 40] width 64 height 9
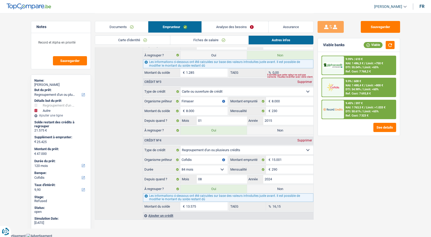
scroll to position [238, 0]
click at [52, 85] on div "Michaël Herreman" at bounding box center [60, 85] width 53 height 4
copy div "Herreman"
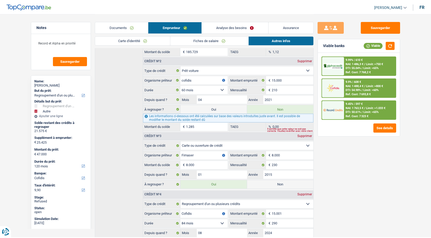
scroll to position [107, 0]
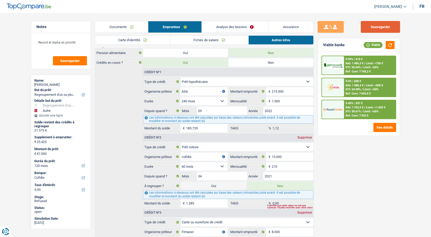
click at [390, 31] on button "Sauvegarder" at bounding box center [380, 27] width 39 height 12
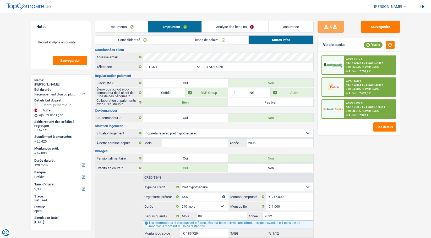
scroll to position [0, 0]
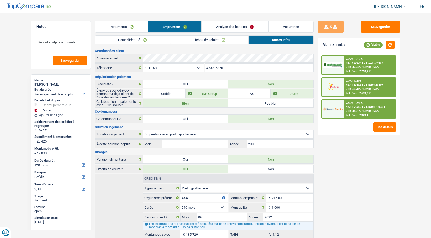
click at [124, 25] on link "Documents" at bounding box center [121, 26] width 53 height 11
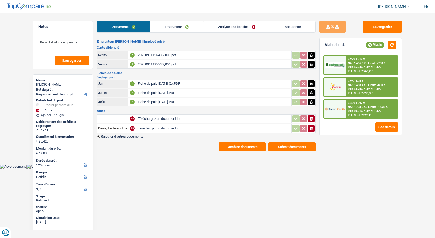
click at [172, 28] on link "Emprunteur" at bounding box center [176, 26] width 53 height 11
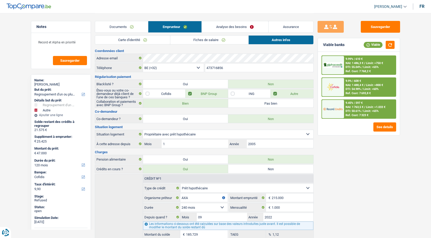
click at [289, 25] on link "Assurance" at bounding box center [291, 26] width 45 height 11
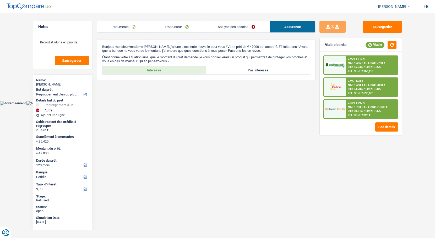
click at [166, 25] on link "Emprunteur" at bounding box center [176, 26] width 53 height 11
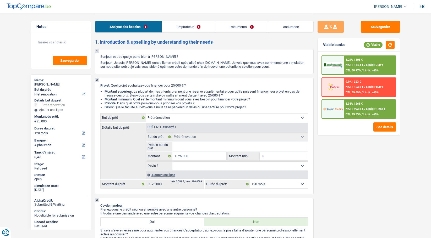
select select "renovation"
select select "120"
select select "alphacredit"
select select "renovation"
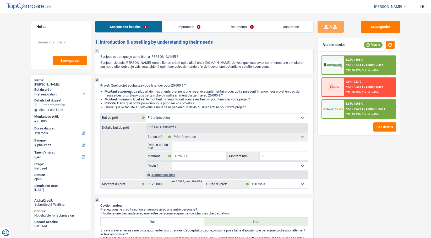
select select "renovation"
select select "120"
select select "independent"
select select "netSalary"
select select "ownerWithMortgage"
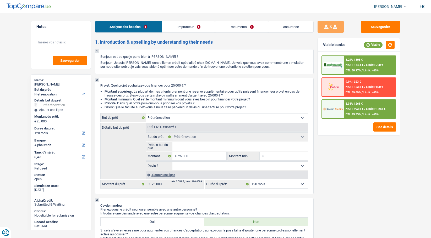
select select "mortgage"
select select "360"
select select "renovation"
select select "120"
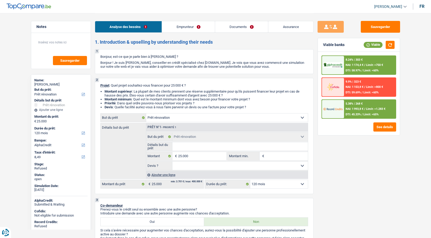
click at [176, 25] on link "Emprunteur" at bounding box center [188, 26] width 53 height 11
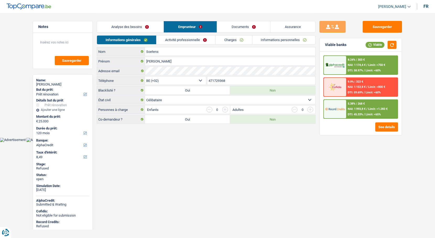
click at [176, 36] on link "Activité professionnelle" at bounding box center [185, 40] width 59 height 9
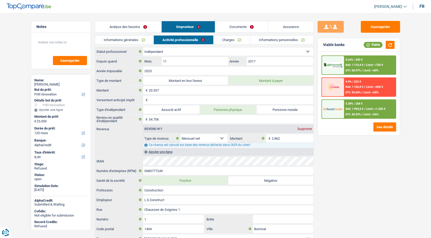
click at [242, 25] on link "Documents" at bounding box center [241, 26] width 53 height 11
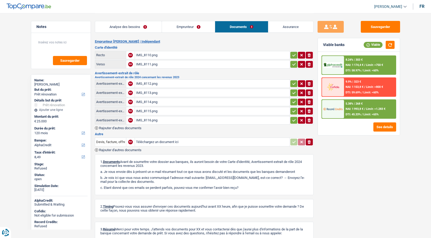
click at [388, 6] on span "[PERSON_NAME]" at bounding box center [388, 6] width 28 height 4
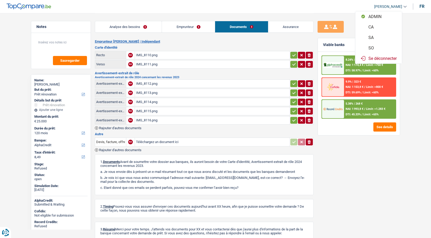
click at [373, 46] on button "SO" at bounding box center [378, 48] width 47 height 10
select select "120"
select select "renovation"
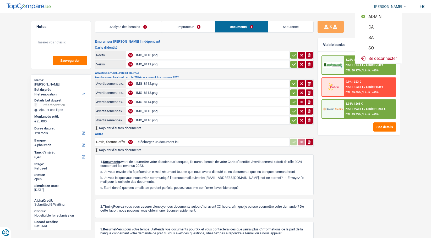
select select "120"
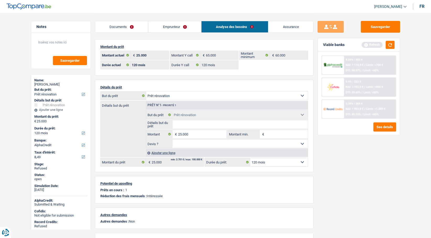
click at [124, 29] on link "Documents" at bounding box center [121, 26] width 53 height 11
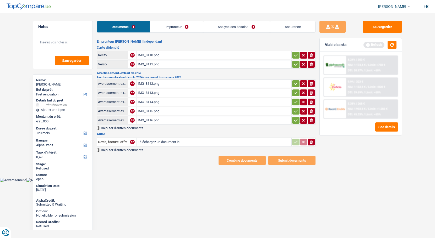
click at [165, 25] on link "Emprunteur" at bounding box center [176, 26] width 53 height 11
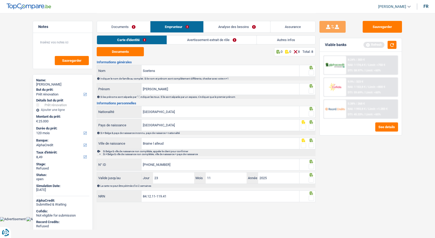
click at [114, 25] on link "Documents" at bounding box center [123, 26] width 53 height 11
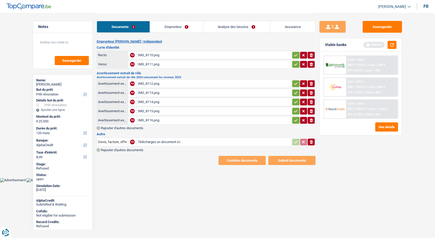
click at [174, 29] on link "Emprunteur" at bounding box center [176, 26] width 53 height 11
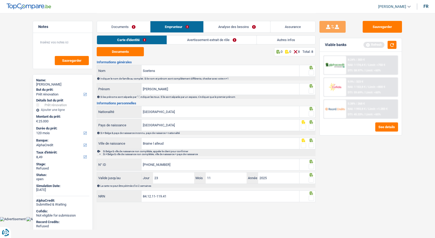
click at [312, 73] on span at bounding box center [311, 72] width 5 height 5
click at [0, 0] on input "radio" at bounding box center [0, 0] width 0 height 0
click at [313, 92] on span at bounding box center [311, 91] width 5 height 5
click at [0, 0] on input "radio" at bounding box center [0, 0] width 0 height 0
click at [311, 116] on span at bounding box center [311, 113] width 5 height 5
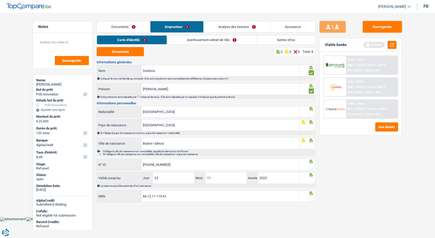
click at [0, 0] on input "radio" at bounding box center [0, 0] width 0 height 0
click at [311, 127] on span at bounding box center [311, 127] width 5 height 5
click at [0, 0] on input "radio" at bounding box center [0, 0] width 0 height 0
click at [310, 146] on span at bounding box center [311, 145] width 5 height 5
click at [0, 0] on input "radio" at bounding box center [0, 0] width 0 height 0
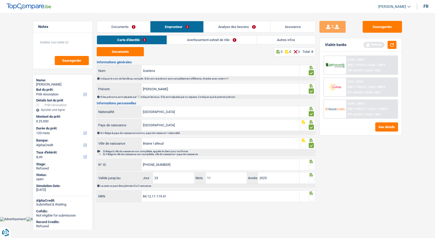
click at [310, 166] on span at bounding box center [311, 166] width 5 height 5
click at [0, 0] on input "radio" at bounding box center [0, 0] width 0 height 0
click at [311, 180] on span at bounding box center [311, 180] width 5 height 5
click at [0, 0] on input "radio" at bounding box center [0, 0] width 0 height 0
click at [310, 198] on span at bounding box center [311, 198] width 5 height 5
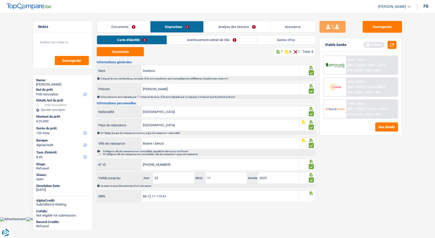
click at [0, 0] on input "radio" at bounding box center [0, 0] width 0 height 0
click at [195, 39] on link "Avertissement-extrait de rôle" at bounding box center [212, 40] width 90 height 9
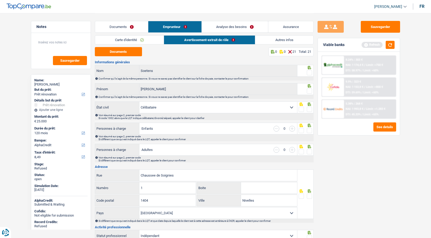
click at [308, 74] on span at bounding box center [309, 72] width 5 height 5
click at [0, 0] on input "radio" at bounding box center [0, 0] width 0 height 0
click at [309, 91] on span at bounding box center [309, 91] width 5 height 5
click at [0, 0] on input "radio" at bounding box center [0, 0] width 0 height 0
click at [308, 109] on span at bounding box center [309, 109] width 5 height 5
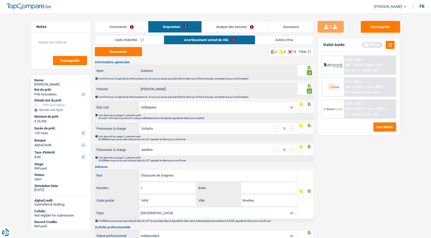
click at [0, 0] on input "radio" at bounding box center [0, 0] width 0 height 0
click at [308, 130] on span at bounding box center [309, 130] width 5 height 5
click at [0, 0] on input "radio" at bounding box center [0, 0] width 0 height 0
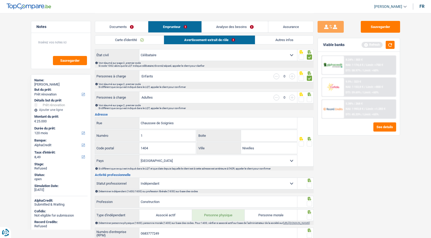
click at [309, 100] on span at bounding box center [309, 99] width 5 height 5
click at [0, 0] on input "radio" at bounding box center [0, 0] width 0 height 0
click at [311, 143] on span at bounding box center [309, 143] width 5 height 5
click at [0, 0] on input "radio" at bounding box center [0, 0] width 0 height 0
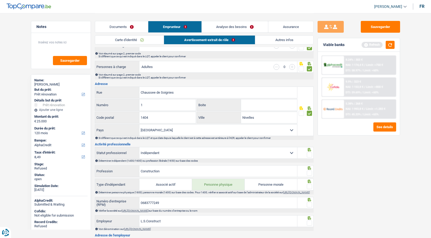
scroll to position [131, 0]
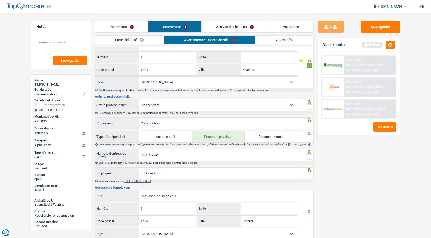
click at [309, 109] on span at bounding box center [309, 107] width 5 height 5
click at [0, 0] on input "radio" at bounding box center [0, 0] width 0 height 0
click at [310, 124] on span at bounding box center [309, 125] width 5 height 5
click at [0, 0] on input "radio" at bounding box center [0, 0] width 0 height 0
click at [308, 140] on span at bounding box center [309, 138] width 5 height 5
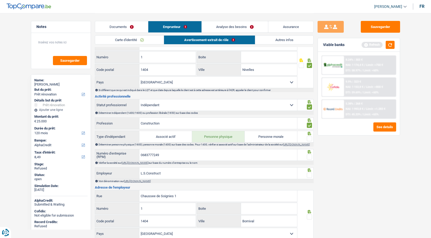
click at [0, 0] on input "radio" at bounding box center [0, 0] width 0 height 0
click at [308, 159] on span at bounding box center [309, 157] width 5 height 5
click at [0, 0] on input "radio" at bounding box center [0, 0] width 0 height 0
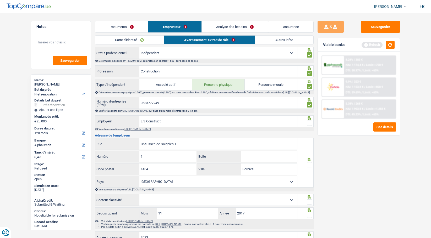
scroll to position [183, 0]
click at [309, 126] on span at bounding box center [309, 123] width 5 height 5
click at [0, 0] on input "radio" at bounding box center [0, 0] width 0 height 0
click at [309, 167] on span at bounding box center [309, 164] width 5 height 5
click at [0, 0] on input "radio" at bounding box center [0, 0] width 0 height 0
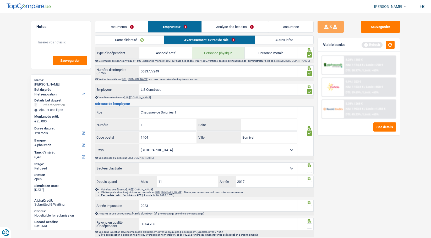
scroll to position [262, 0]
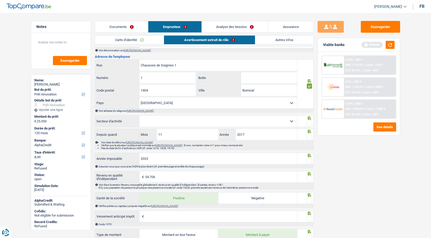
click at [310, 126] on span at bounding box center [309, 123] width 5 height 5
click at [0, 0] on input "radio" at bounding box center [0, 0] width 0 height 0
click at [311, 139] on span at bounding box center [309, 136] width 5 height 5
click at [0, 0] on input "radio" at bounding box center [0, 0] width 0 height 0
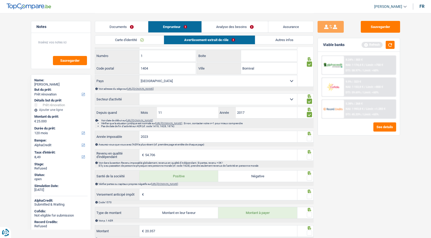
scroll to position [314, 0]
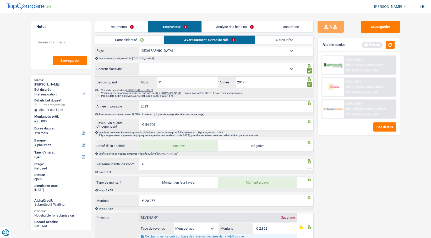
click at [311, 112] on div at bounding box center [309, 108] width 5 height 7
click at [310, 111] on span at bounding box center [309, 108] width 5 height 5
click at [0, 0] on input "radio" at bounding box center [0, 0] width 0 height 0
click at [310, 129] on span at bounding box center [309, 126] width 5 height 5
click at [0, 0] on input "radio" at bounding box center [0, 0] width 0 height 0
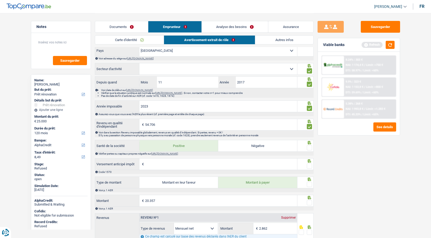
click at [309, 151] on span at bounding box center [309, 147] width 5 height 5
click at [0, 0] on input "radio" at bounding box center [0, 0] width 0 height 0
click at [309, 169] on span at bounding box center [309, 166] width 5 height 5
click at [0, 0] on input "radio" at bounding box center [0, 0] width 0 height 0
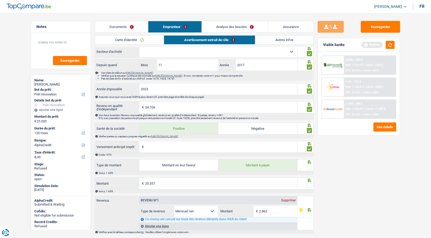
scroll to position [350, 0]
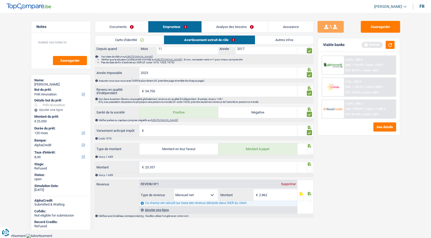
click at [311, 150] on span at bounding box center [309, 151] width 5 height 5
click at [0, 0] on input "radio" at bounding box center [0, 0] width 0 height 0
click at [309, 171] on span at bounding box center [309, 169] width 5 height 5
click at [0, 0] on input "radio" at bounding box center [0, 0] width 0 height 0
click at [310, 200] on span at bounding box center [309, 198] width 5 height 5
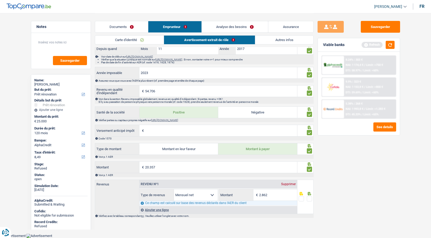
click at [0, 0] on input "radio" at bounding box center [0, 0] width 0 height 0
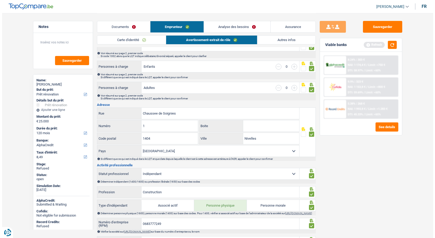
scroll to position [0, 0]
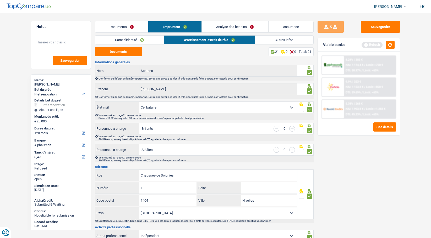
click at [230, 28] on link "Analyse des besoins" at bounding box center [235, 26] width 66 height 11
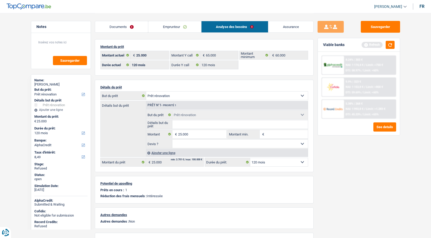
click at [178, 26] on link "Emprunteur" at bounding box center [174, 26] width 53 height 11
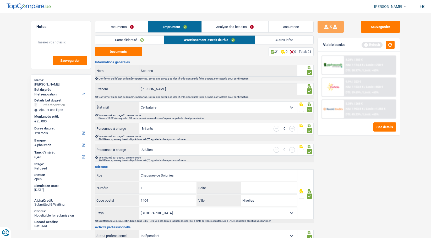
click at [137, 23] on link "Documents" at bounding box center [121, 26] width 53 height 11
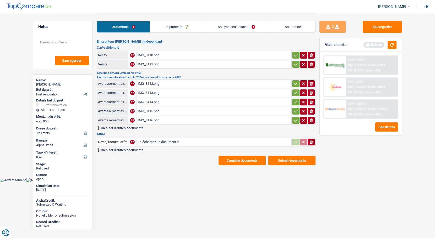
click at [246, 158] on button "Combine documents" at bounding box center [241, 160] width 47 height 9
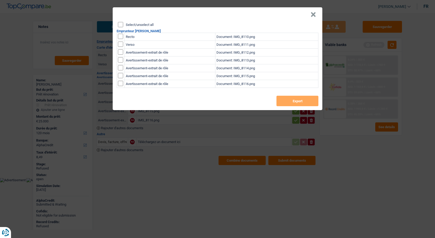
click at [128, 25] on label "Select/unselect all" at bounding box center [140, 24] width 28 height 3
click at [123, 25] on input "Select/unselect all" at bounding box center [120, 24] width 5 height 5
checkbox input "true"
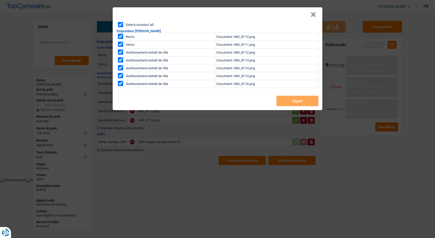
checkbox input "true"
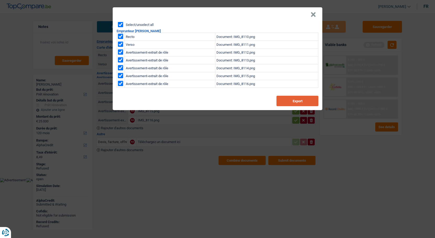
click at [295, 100] on button "Export" at bounding box center [297, 101] width 42 height 10
click at [311, 15] on button "×" at bounding box center [313, 14] width 6 height 5
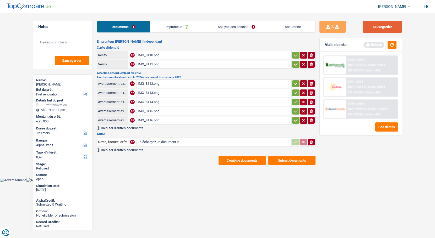
click at [382, 27] on button "Sauvegarder" at bounding box center [382, 27] width 39 height 12
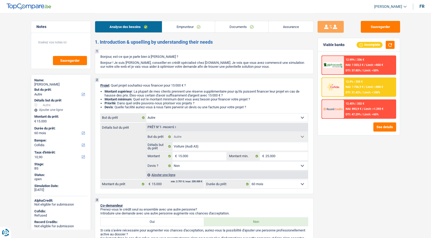
select select "other"
select select "60"
select select "cofidis"
select select "other"
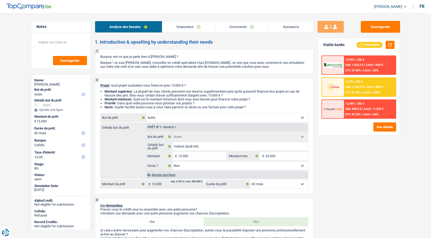
select select "other"
select select "false"
select select "60"
select select "mutuality"
select select "familyAllowances"
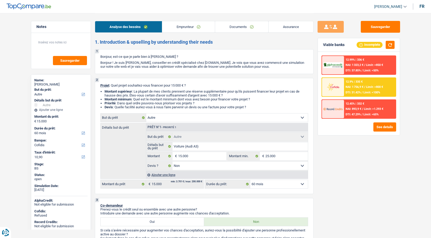
select select "mutualityIndemnity"
select select "rents"
select select "personalLoan"
select select "familyEvent"
select select "18"
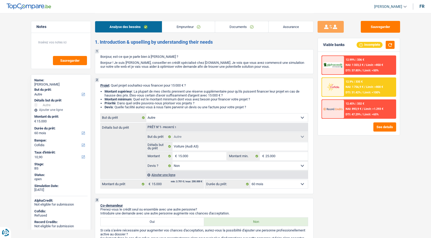
select select "other"
select select "false"
select select "60"
click at [367, 26] on button "Sauvegarder" at bounding box center [380, 27] width 39 height 12
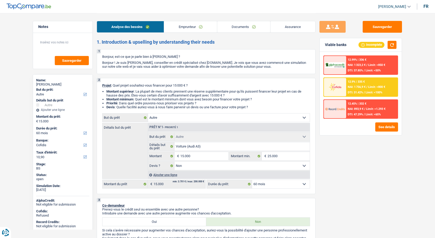
select select "other"
select select "60"
select select "cofidis"
select select "other"
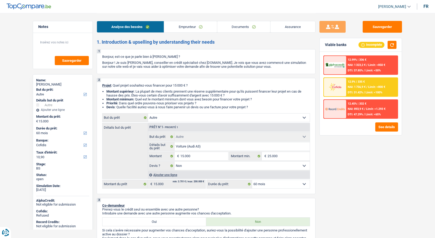
select select "other"
select select "false"
select select "60"
select select "mutuality"
select select "familyAllowances"
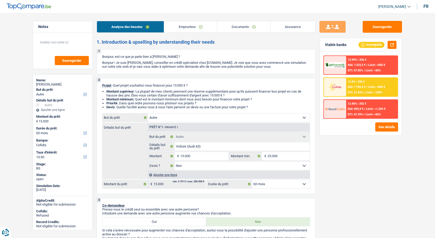
select select "mutualityIndemnity"
select select "rents"
select select "personalLoan"
select select "familyEvent"
select select "18"
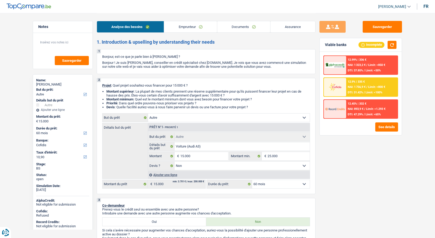
select select "other"
select select "false"
select select "60"
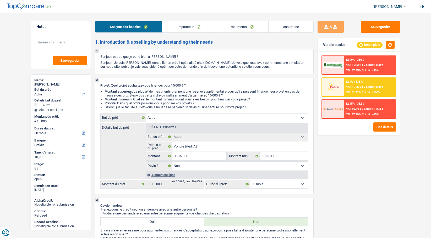
click at [385, 6] on span "[PERSON_NAME]" at bounding box center [388, 6] width 28 height 4
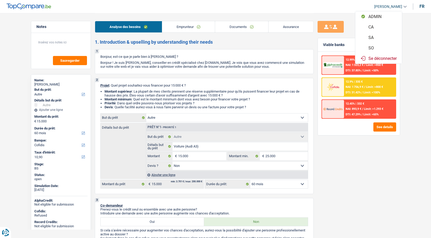
click at [379, 47] on button "SO" at bounding box center [378, 48] width 47 height 10
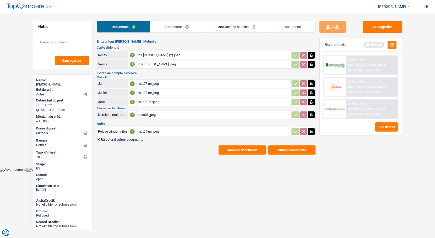
click at [179, 25] on link "Emprunteur" at bounding box center [176, 26] width 53 height 11
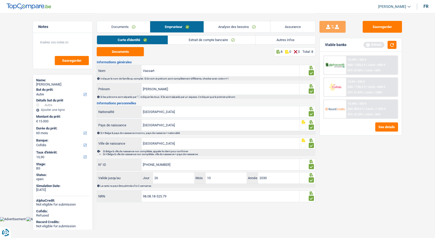
click at [226, 25] on link "Analyse des besoins" at bounding box center [237, 26] width 66 height 11
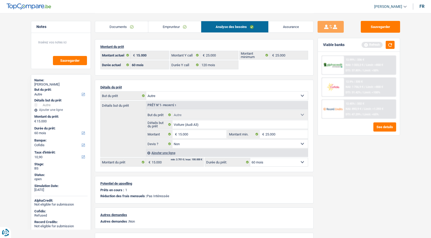
click at [181, 26] on link "Emprunteur" at bounding box center [174, 26] width 53 height 11
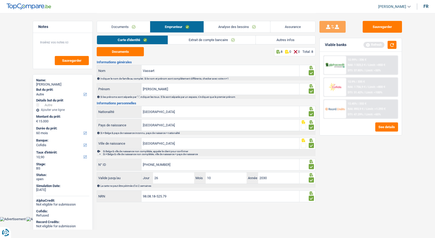
click at [287, 41] on link "Autres infos" at bounding box center [285, 40] width 59 height 9
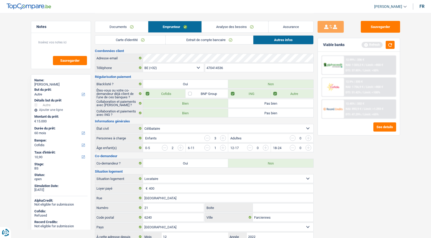
click at [201, 36] on link "Extrait de compte bancaire" at bounding box center [210, 40] width 88 height 9
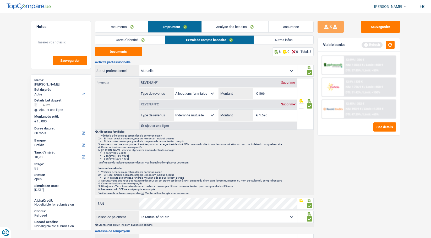
click at [133, 42] on link "Carte d'identité" at bounding box center [130, 40] width 70 height 9
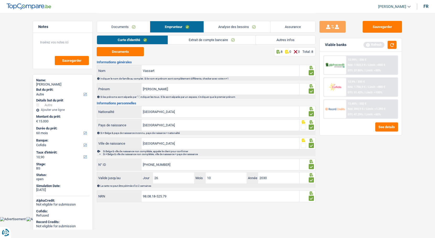
click at [197, 38] on link "Extrait de compte bancaire" at bounding box center [212, 40] width 88 height 9
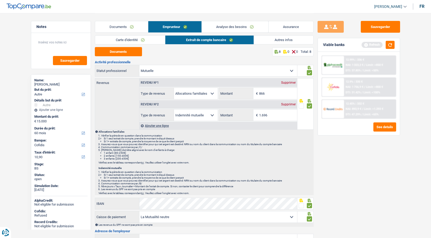
click at [231, 25] on link "Analyse des besoins" at bounding box center [235, 26] width 66 height 11
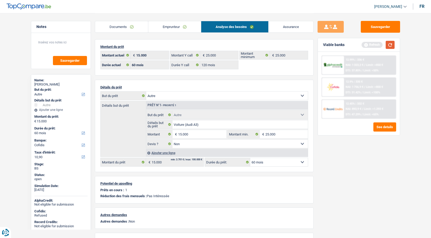
click at [390, 45] on button "button" at bounding box center [390, 45] width 9 height 8
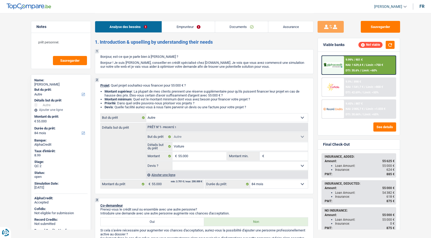
select select "other"
select select "84"
select select "other"
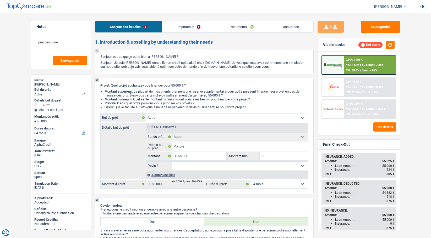
select select "84"
select select "privateEmployee"
select select "netSalary"
select select "mealVouchers"
select select "liveWithParents"
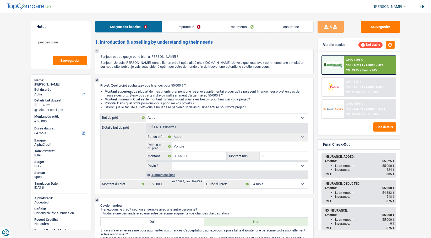
select select "other"
select select "84"
click at [384, 3] on link "[PERSON_NAME]" at bounding box center [388, 6] width 37 height 9
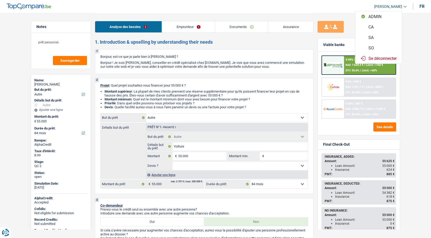
click at [378, 46] on button "SO" at bounding box center [378, 48] width 47 height 10
